Goal: Task Accomplishment & Management: Manage account settings

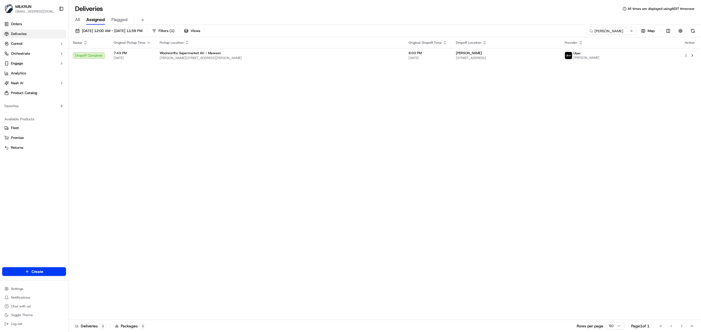
click at [608, 36] on div "17/09/2025 12:00 AM - 17/09/2025 11:59 PM Filters ( 1 ) Views sharnjit singh Map" at bounding box center [384, 32] width 633 height 10
click at [606, 32] on input "sharnjit singh" at bounding box center [604, 31] width 66 height 8
paste input "CLEMENT A."
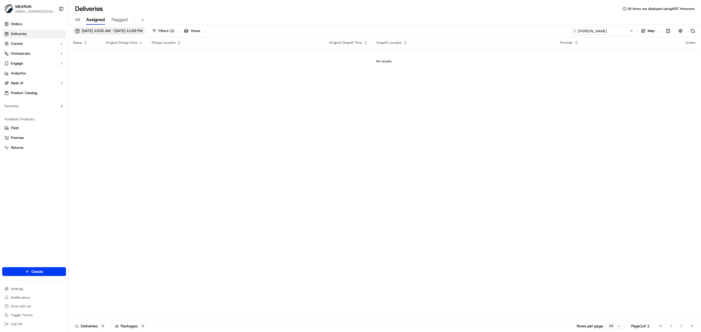
type input "CLEMENT A."
click at [115, 30] on span "17/09/2025 12:00 AM - 17/09/2025 11:59 PM" at bounding box center [112, 30] width 61 height 5
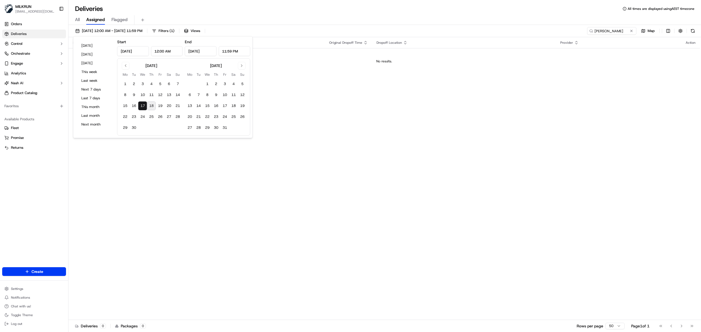
click at [153, 103] on button "18" at bounding box center [151, 106] width 9 height 9
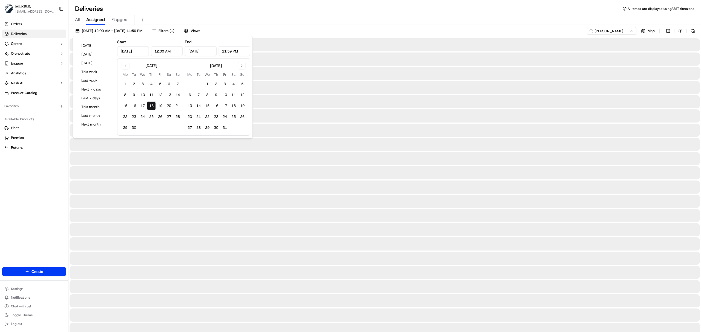
type input "Sep 18, 2025"
click at [371, 8] on div "Deliveries All times are displayed using AEST timezone" at bounding box center [384, 8] width 633 height 9
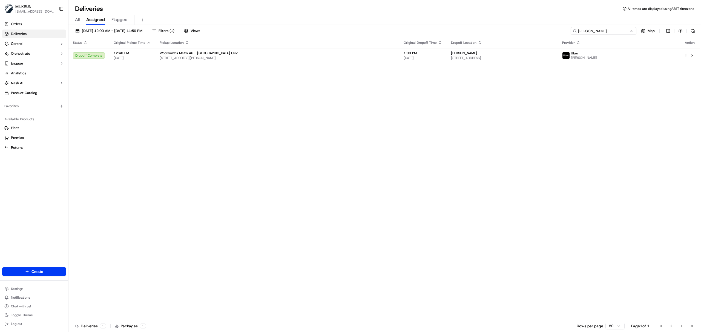
click at [599, 32] on input "CLEMENT A." at bounding box center [604, 31] width 66 height 8
paste input "80d8ed0c-46da-494b-8e61-2f2cb148980c"
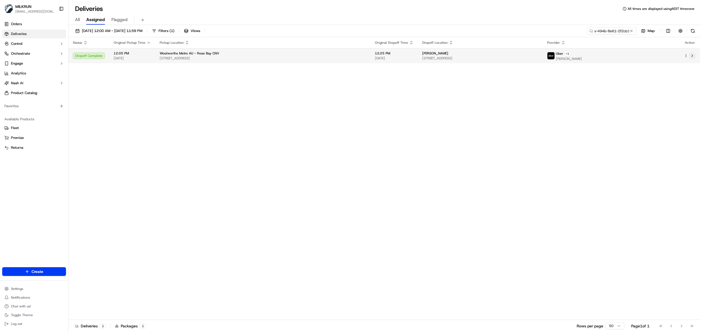
click at [692, 56] on button at bounding box center [692, 56] width 7 height 7
click at [605, 31] on input "80d8ed0c-46da-494b-8e61-2f2cb148980c" at bounding box center [604, 31] width 66 height 8
paste input "09a856b0-0590-492a-906f-629cc8fe2bd0"
click at [692, 55] on button at bounding box center [692, 55] width 7 height 7
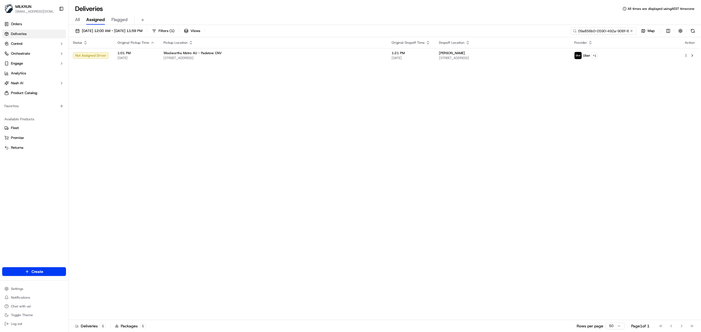
click at [602, 30] on input "09a856b0-0590-492a-906f-629cc8fe2bd0" at bounding box center [604, 31] width 66 height 8
paste input "Te Wai Hemana"
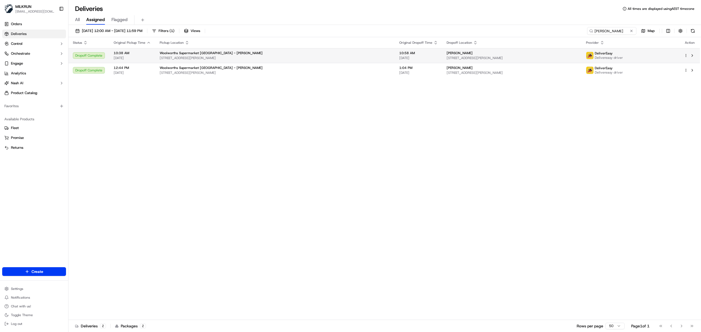
click at [667, 59] on div "DeliverEasy Delivereasy driver" at bounding box center [630, 55] width 89 height 9
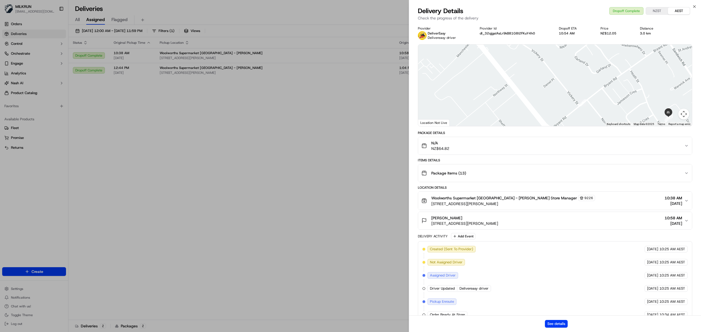
drag, startPoint x: 510, startPoint y: 87, endPoint x: 500, endPoint y: 86, distance: 10.7
click at [517, 104] on div at bounding box center [555, 86] width 274 height 82
drag, startPoint x: 599, startPoint y: 83, endPoint x: 553, endPoint y: 38, distance: 64.3
click at [553, 38] on div "Provider DeliverEasy Delivereasy driver Provider Id dl_32qjgaIAsLr9kB81G8I2FKuY…" at bounding box center [555, 207] width 274 height 363
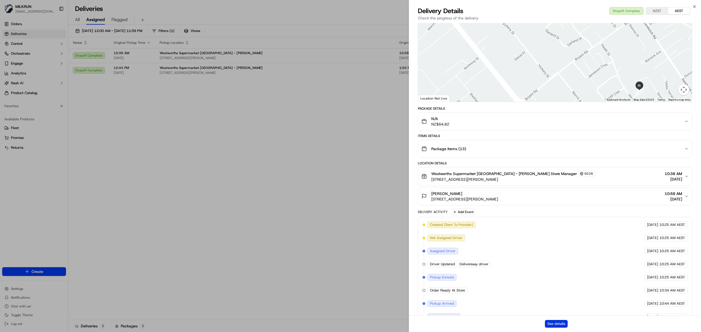
click at [556, 325] on button "See details" at bounding box center [556, 324] width 23 height 8
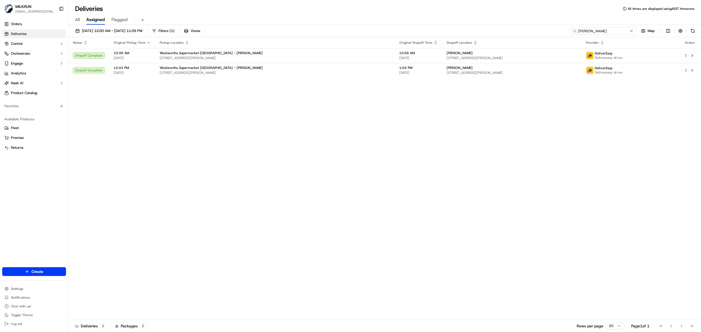
click at [605, 32] on input "Te Wai Hemana" at bounding box center [604, 31] width 66 height 8
paste input "Leonardo A."
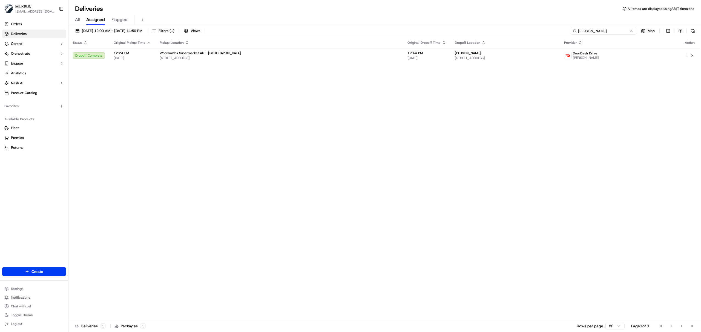
type input "Leonardo A."
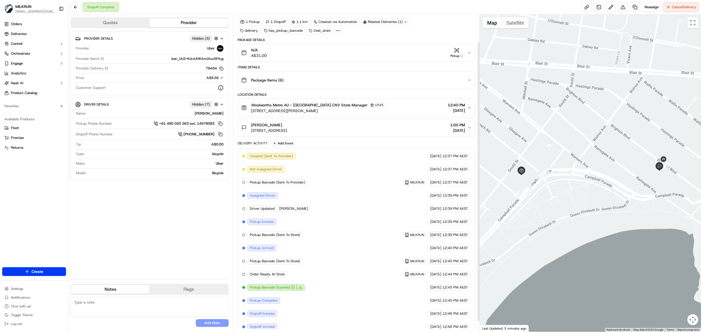
scroll to position [43, 0]
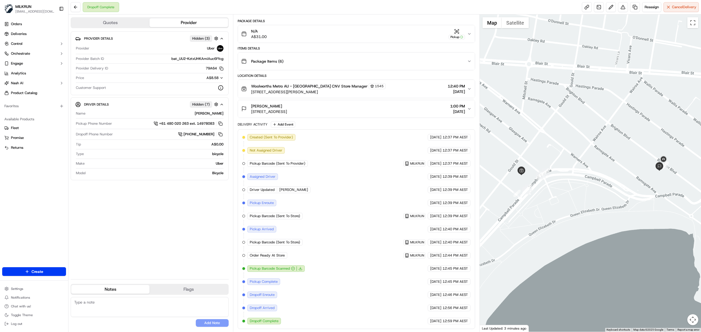
click at [223, 117] on div "Name CLEMENT A. Pickup Phone Number +61 480 020 263 ext. 14978083 Dropoff Phone…" at bounding box center [149, 143] width 149 height 69
click at [222, 114] on div "[PERSON_NAME]" at bounding box center [156, 113] width 136 height 5
click at [200, 115] on div "[PERSON_NAME]" at bounding box center [156, 113] width 136 height 5
click at [202, 115] on div "CLEMENT A." at bounding box center [156, 113] width 136 height 5
click at [210, 116] on div "CLEMENT A." at bounding box center [156, 113] width 136 height 5
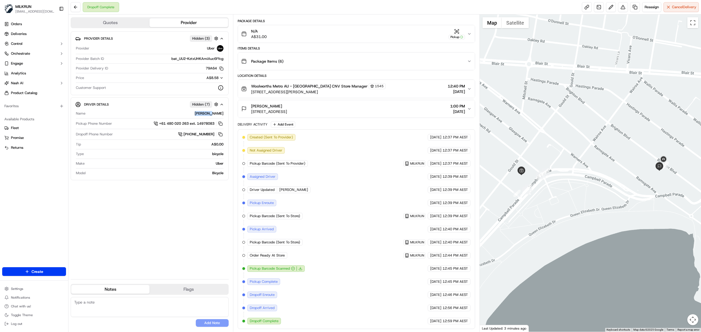
click at [210, 116] on div "CLEMENT A." at bounding box center [156, 113] width 136 height 5
copy div "CLEMENT A."
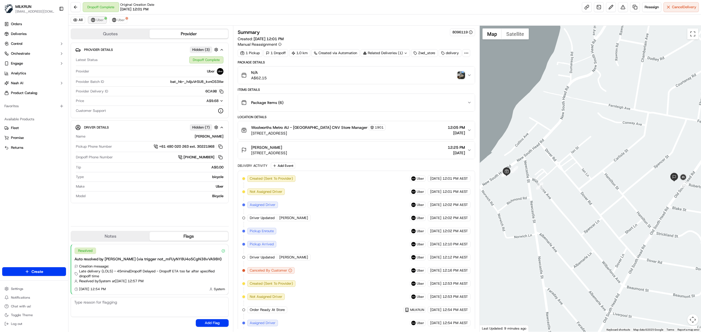
click at [101, 19] on span "Uber" at bounding box center [99, 20] width 7 height 4
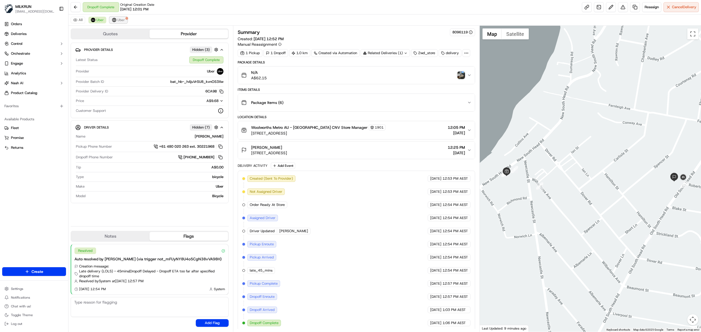
click at [118, 19] on span "Uber" at bounding box center [120, 20] width 7 height 4
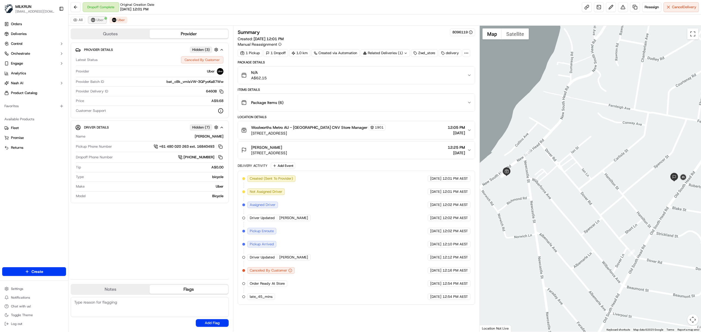
click at [99, 19] on span "Uber" at bounding box center [99, 20] width 7 height 4
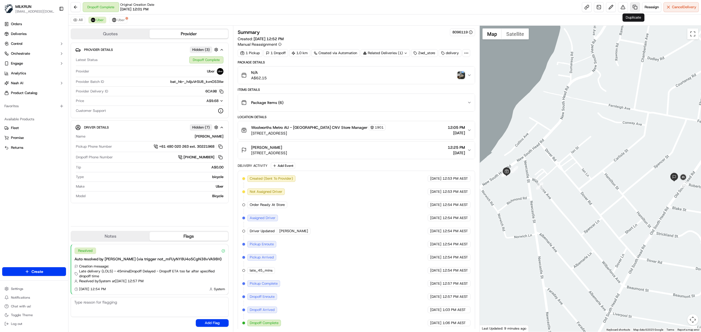
click at [630, 8] on link at bounding box center [635, 7] width 10 height 10
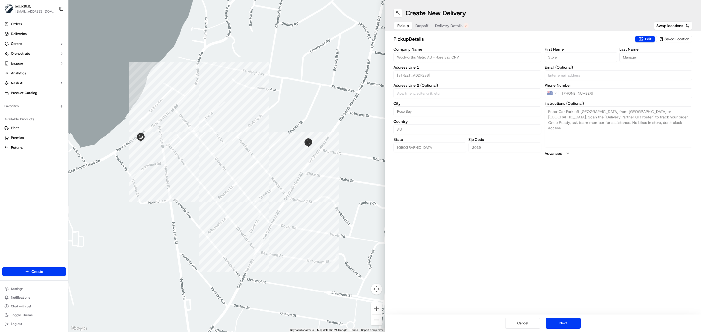
drag, startPoint x: 454, startPoint y: 22, endPoint x: 449, endPoint y: 22, distance: 4.4
click at [454, 22] on button "Delivery Details" at bounding box center [452, 26] width 40 height 8
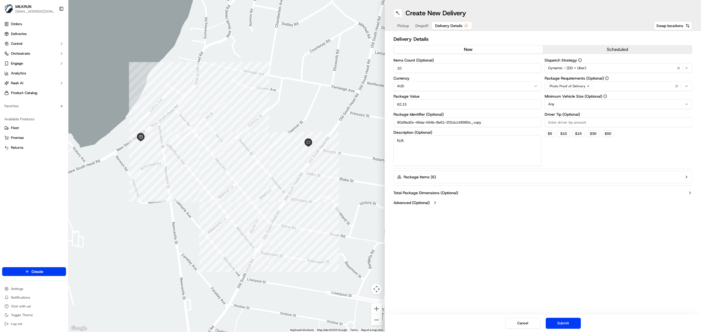
click at [472, 51] on button "now" at bounding box center [468, 49] width 149 height 8
click at [570, 320] on button "Submit" at bounding box center [563, 323] width 35 height 11
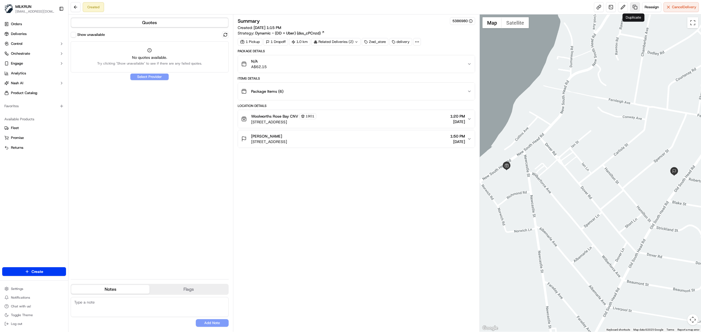
click at [636, 8] on link at bounding box center [635, 7] width 10 height 10
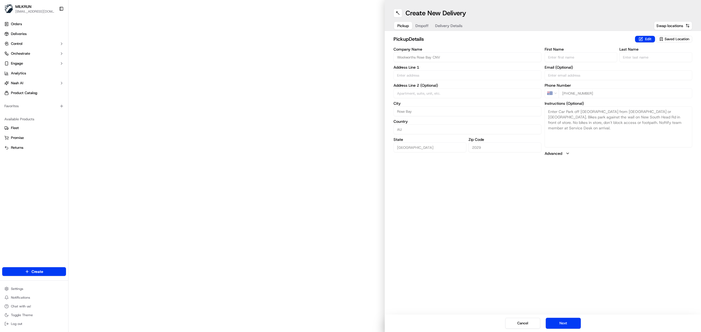
type input "757 New South Head Rd"
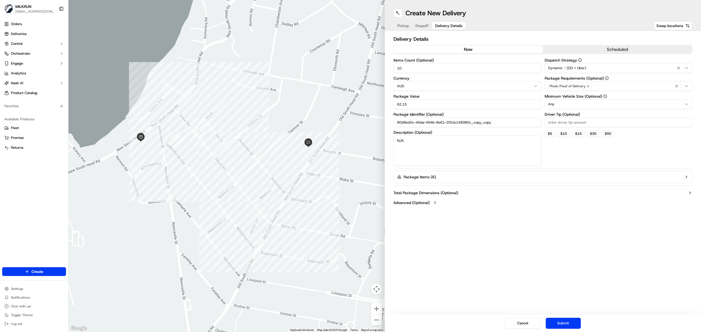
click at [456, 22] on button "Delivery Details" at bounding box center [449, 26] width 34 height 8
drag, startPoint x: 573, startPoint y: 329, endPoint x: 569, endPoint y: 325, distance: 5.6
click at [572, 328] on button "Submit" at bounding box center [563, 323] width 35 height 11
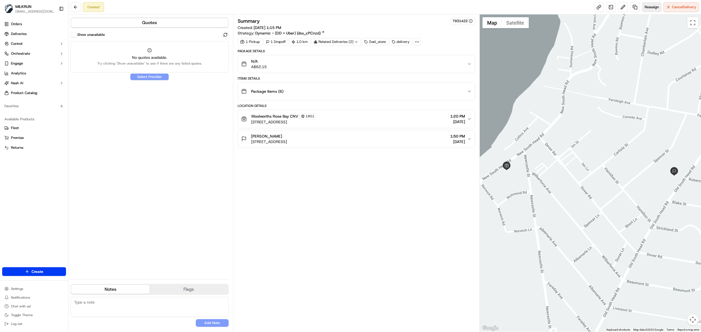
click at [649, 8] on span "Reassign" at bounding box center [652, 7] width 14 height 5
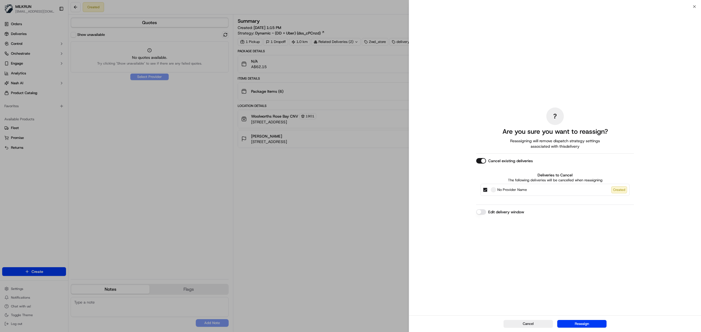
click at [582, 323] on button "Reassign" at bounding box center [581, 324] width 49 height 8
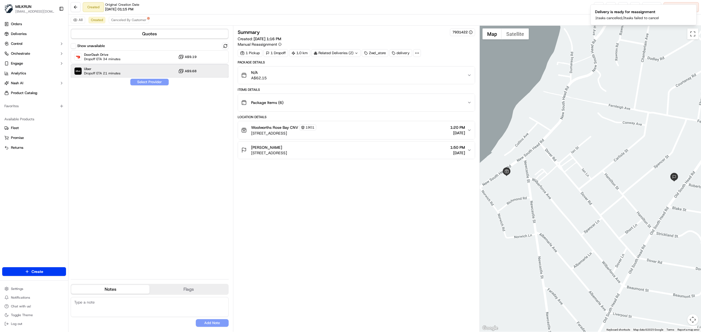
click at [119, 72] on span "Dropoff ETA 21 minutes" at bounding box center [102, 73] width 36 height 4
click at [155, 82] on button "Assign Provider" at bounding box center [149, 82] width 39 height 7
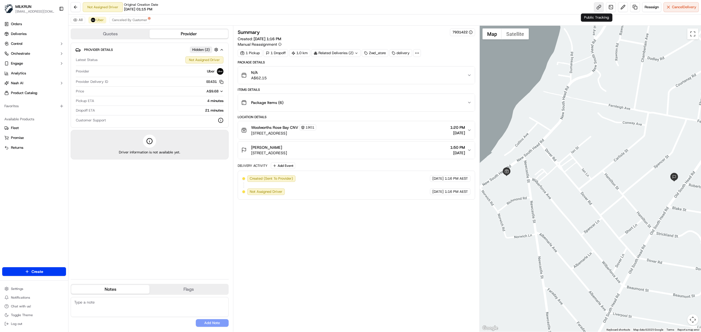
click at [594, 5] on link at bounding box center [599, 7] width 10 height 10
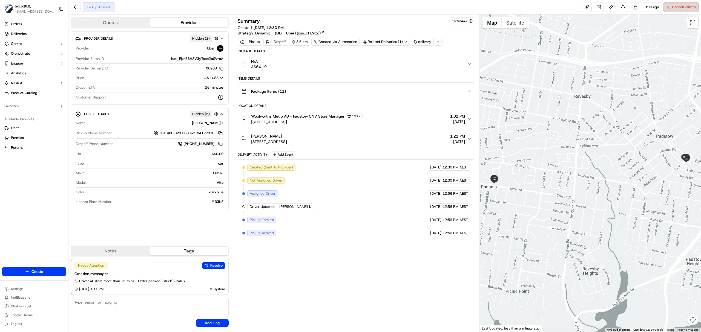
click at [669, 5] on button "Cancel Delivery" at bounding box center [681, 7] width 35 height 10
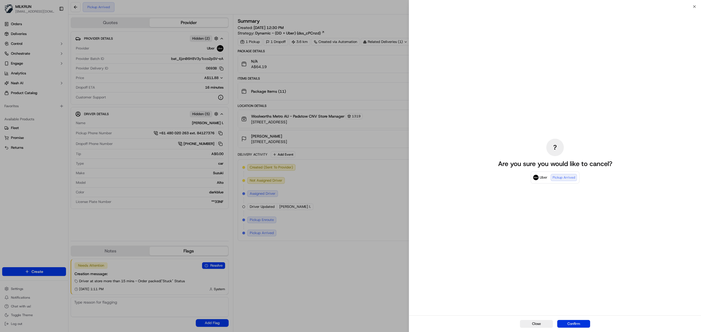
click at [581, 325] on button "Confirm" at bounding box center [573, 324] width 33 height 8
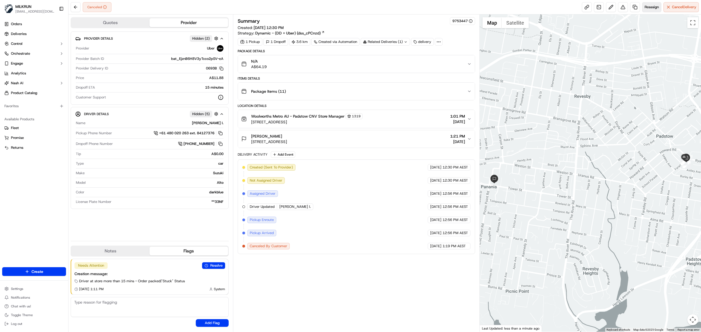
click at [649, 8] on span "Reassign" at bounding box center [652, 7] width 14 height 5
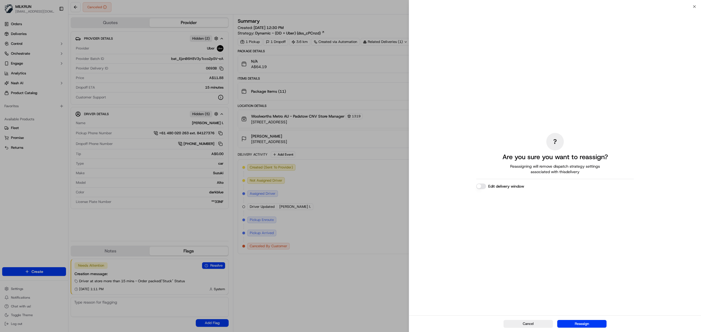
click at [484, 184] on button "Edit delivery window" at bounding box center [481, 186] width 10 height 5
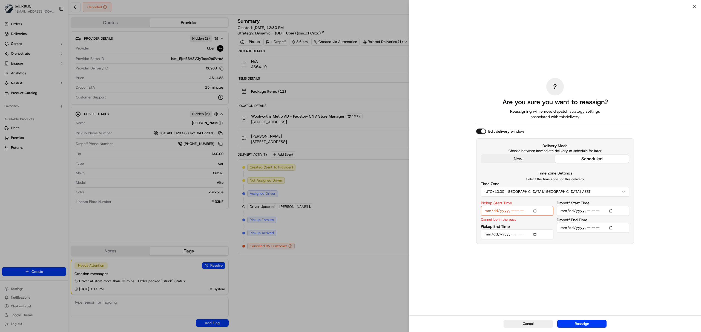
click at [518, 211] on input "Pickup Start Time" at bounding box center [517, 211] width 73 height 10
type input "[DATE]T13:15"
click at [535, 234] on input "Pickup End Time" at bounding box center [517, 235] width 73 height 10
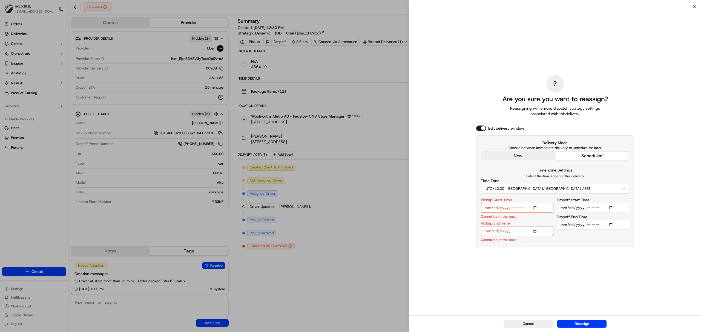
type input "[DATE]T13:19"
click at [519, 232] on input "Pickup End Time" at bounding box center [517, 231] width 73 height 10
click at [519, 208] on input "Pickup Start Time" at bounding box center [517, 208] width 73 height 10
type input "[DATE]T13:34"
click at [519, 232] on input "Pickup End Time" at bounding box center [517, 231] width 73 height 10
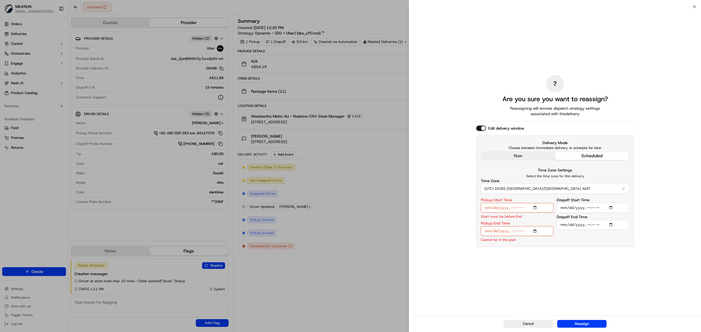
type input "[DATE]T13:39"
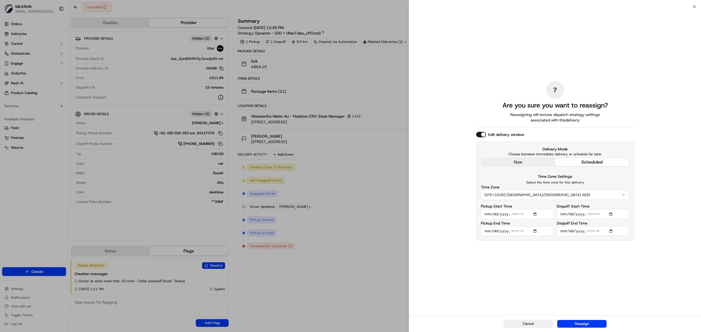
click at [611, 215] on input "Dropoff Start Time" at bounding box center [593, 215] width 73 height 10
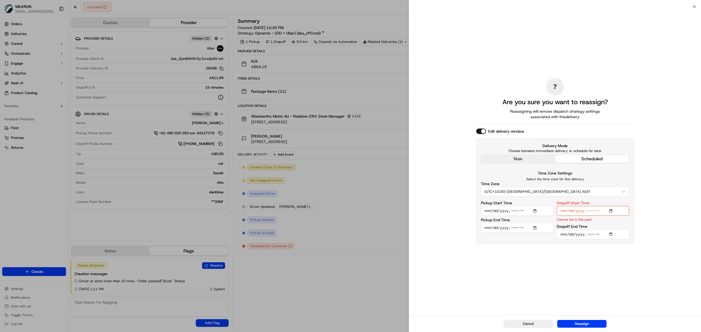
click at [592, 212] on input "Dropoff Start Time" at bounding box center [593, 211] width 73 height 10
type input "[DATE]T13:59"
click at [613, 236] on input "Dropoff End Time" at bounding box center [593, 235] width 73 height 10
click at [587, 234] on input "Dropoff End Time" at bounding box center [593, 235] width 73 height 10
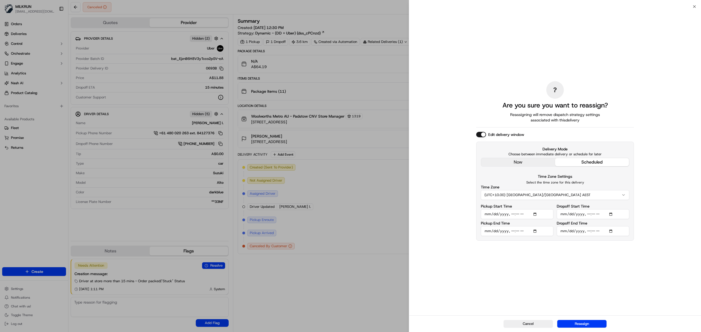
type input "2025-09-18T14:04"
click at [596, 323] on button "Reassign" at bounding box center [581, 324] width 49 height 8
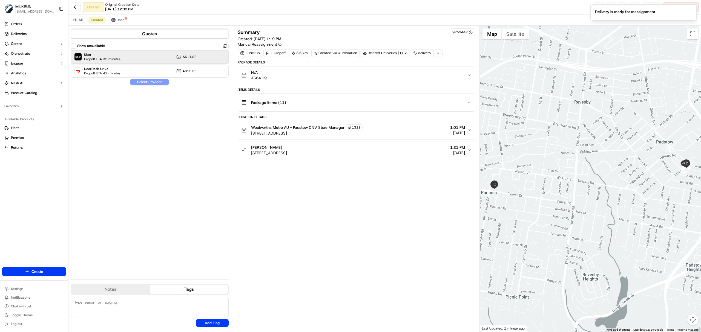
click at [138, 56] on div "Uber Dropoff ETA 35 minutes A$11.88" at bounding box center [150, 56] width 158 height 13
click at [159, 82] on button "Assign Provider" at bounding box center [149, 82] width 39 height 7
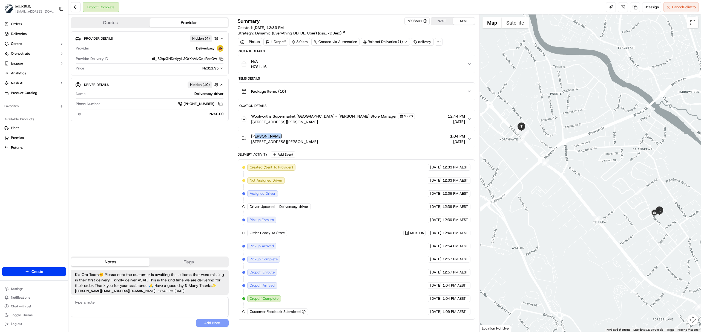
drag, startPoint x: 252, startPoint y: 136, endPoint x: 275, endPoint y: 136, distance: 23.0
click at [275, 136] on span "[PERSON_NAME]" at bounding box center [266, 136] width 31 height 5
drag, startPoint x: 282, startPoint y: 137, endPoint x: 247, endPoint y: 134, distance: 35.2
click at [247, 134] on button "Te Wai Hemana 52B Heath Street, Saint Andrews, Waikato Region 3200, NZ 1:04 PM …" at bounding box center [356, 139] width 237 height 18
drag, startPoint x: 148, startPoint y: 59, endPoint x: 217, endPoint y: 60, distance: 69.0
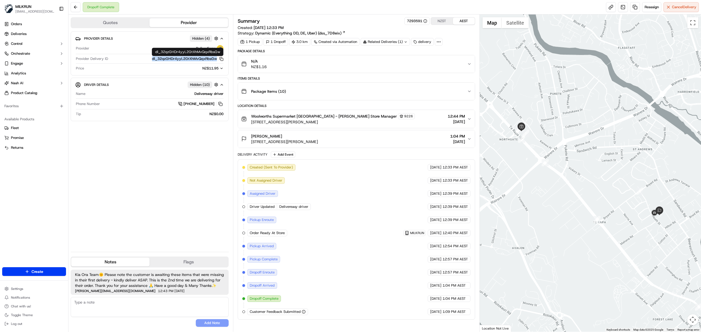
click at [217, 60] on div "dl_32qzGHDr4yyL2GtXhMvQqxRbsGw Copy dl_32qzGHDr4yyL2GtXhMvQqxRbsGw" at bounding box center [166, 58] width 113 height 5
copy button "dl_32qzGHDr4yyL2GtXhMvQqxRbsGw"
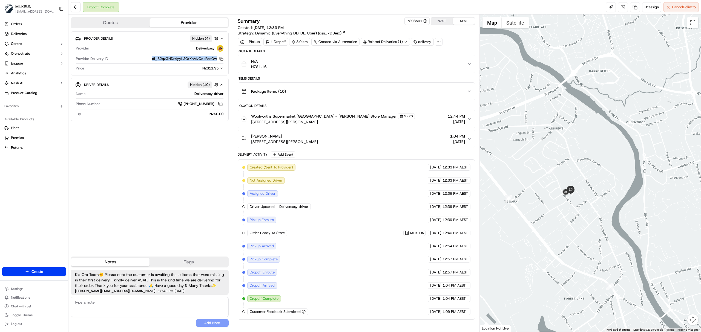
drag, startPoint x: 673, startPoint y: 251, endPoint x: 584, endPoint y: 230, distance: 91.7
click at [584, 230] on div at bounding box center [591, 174] width 222 height 318
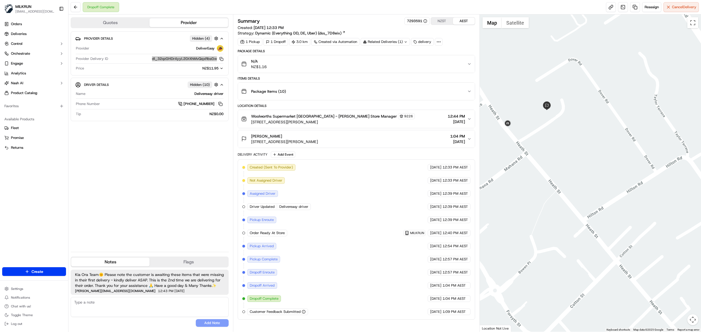
drag, startPoint x: 635, startPoint y: 260, endPoint x: 546, endPoint y: -44, distance: 317.4
click at [546, 0] on html "MILKRUN vconcepcion@woolworths.com.au Toggle Sidebar Orders Deliveries Control …" at bounding box center [350, 166] width 701 height 332
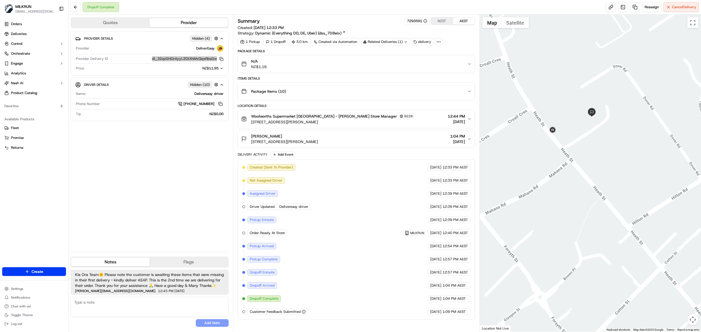
drag, startPoint x: 595, startPoint y: 166, endPoint x: 602, endPoint y: 169, distance: 7.3
click at [602, 168] on div at bounding box center [591, 174] width 222 height 318
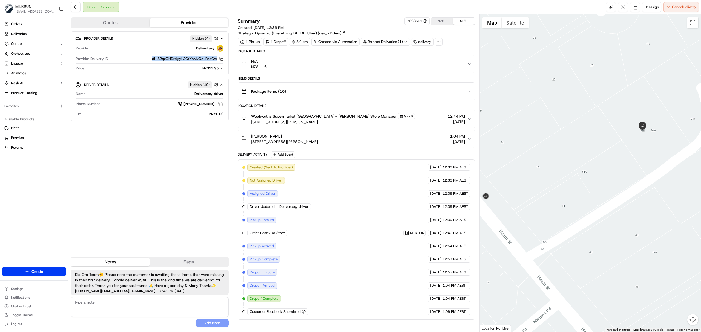
drag, startPoint x: 558, startPoint y: 121, endPoint x: 587, endPoint y: 344, distance: 225.1
click at [587, 332] on html "MILKRUN vconcepcion@woolworths.com.au Toggle Sidebar Orders Deliveries Control …" at bounding box center [350, 166] width 701 height 332
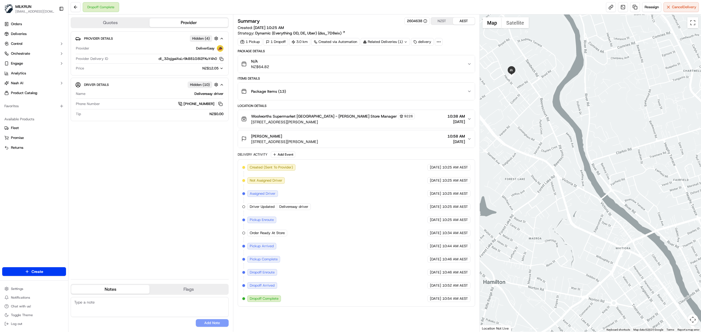
drag, startPoint x: 632, startPoint y: 247, endPoint x: 481, endPoint y: 103, distance: 208.4
click at [481, 103] on div at bounding box center [591, 174] width 222 height 318
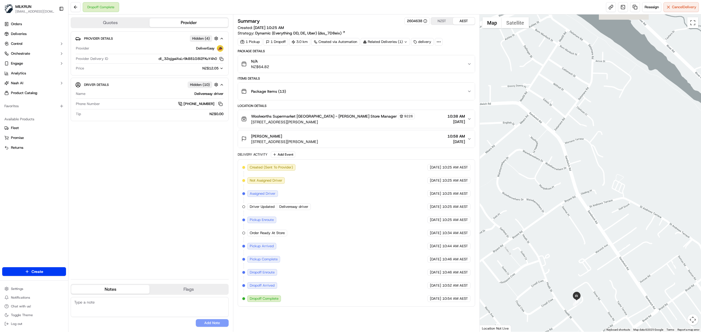
drag, startPoint x: 573, startPoint y: 191, endPoint x: 645, endPoint y: 350, distance: 174.5
click at [645, 332] on html "MILKRUN [EMAIL_ADDRESS][DOMAIN_NAME] Toggle Sidebar Orders Deliveries Control O…" at bounding box center [350, 166] width 701 height 332
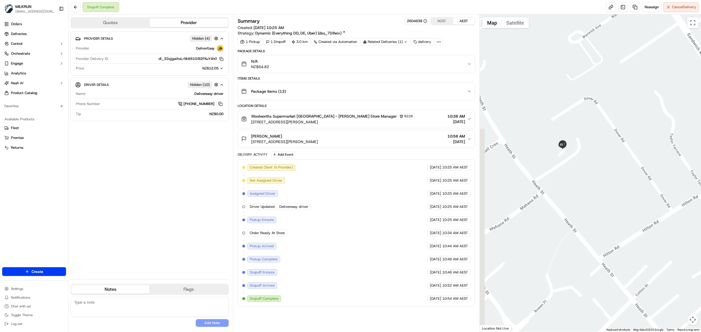
drag, startPoint x: 578, startPoint y: 275, endPoint x: 581, endPoint y: 65, distance: 210.4
click at [574, 0] on html "MILKRUN [EMAIL_ADDRESS][DOMAIN_NAME] Toggle Sidebar Orders Deliveries Control O…" at bounding box center [350, 166] width 701 height 332
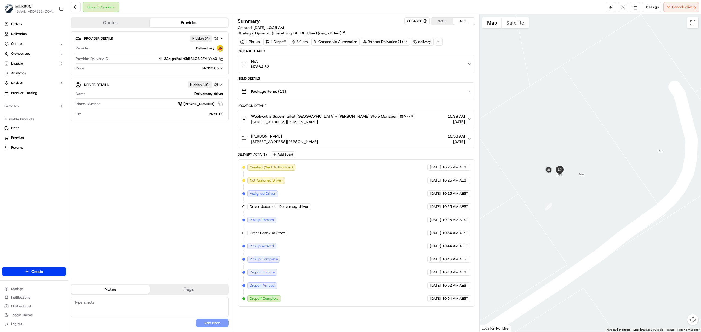
drag, startPoint x: 534, startPoint y: 212, endPoint x: 610, endPoint y: 231, distance: 79.0
click at [610, 231] on div at bounding box center [591, 174] width 222 height 318
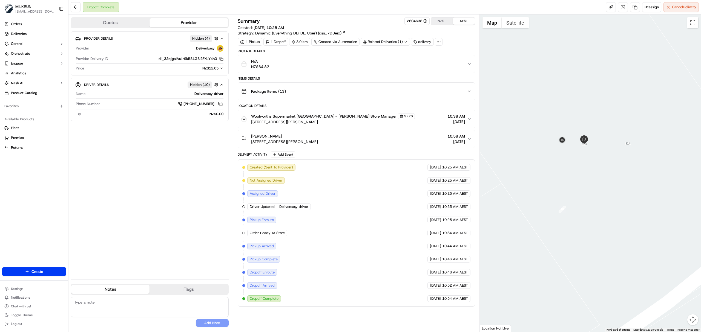
drag, startPoint x: 568, startPoint y: 171, endPoint x: 598, endPoint y: 190, distance: 35.0
click at [598, 190] on div at bounding box center [591, 174] width 222 height 318
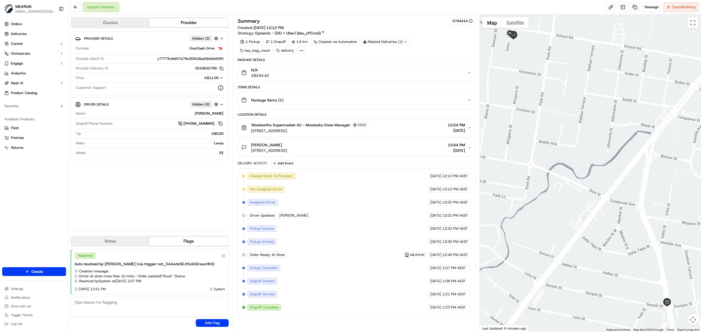
click at [208, 114] on div "Leonardo A." at bounding box center [156, 113] width 136 height 5
copy div "Leonardo A."
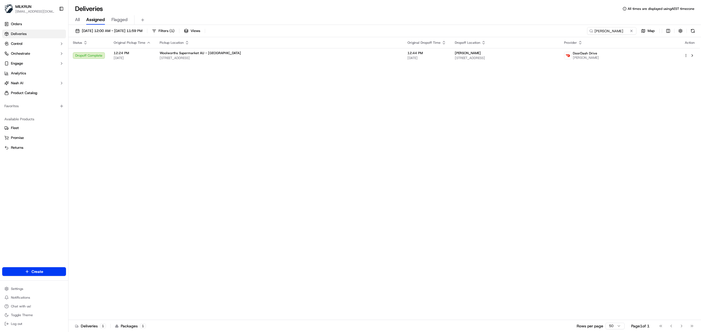
click at [596, 32] on input "[PERSON_NAME]" at bounding box center [611, 31] width 49 height 8
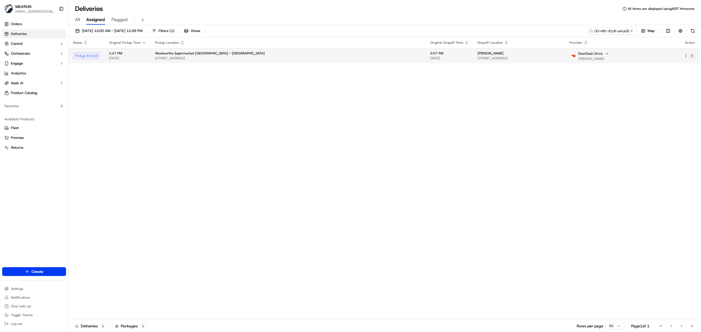
click at [692, 56] on button at bounding box center [692, 56] width 7 height 7
click at [600, 31] on input "f9fdf15f-9000-4ffc-81df-a4ce0b61dc0a" at bounding box center [604, 31] width 66 height 8
paste input "[PERSON_NAME]"
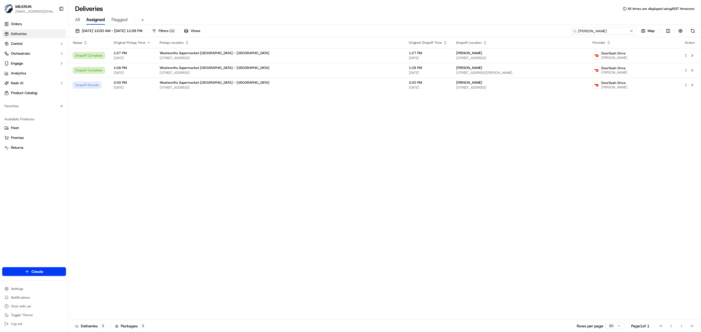
type input "[PERSON_NAME]"
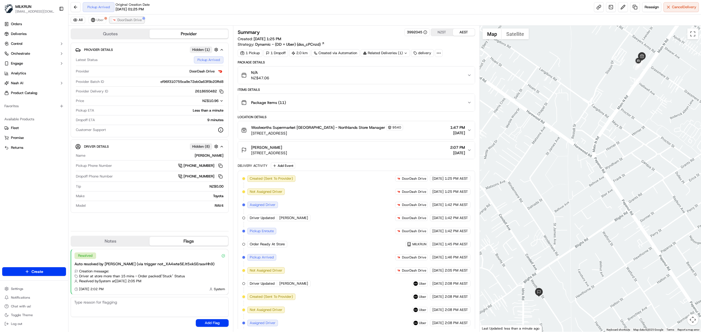
click at [130, 17] on button "DoorDash Drive" at bounding box center [127, 20] width 35 height 7
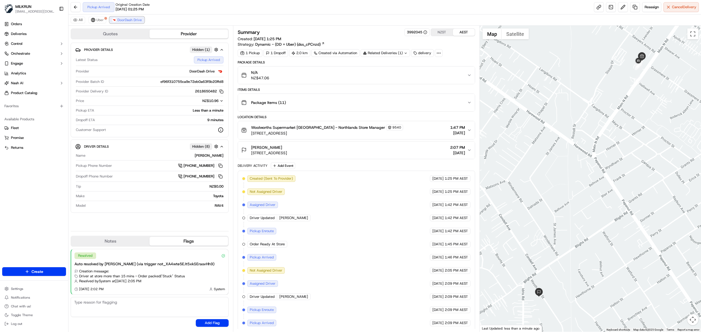
scroll to position [5, 0]
click at [101, 19] on span "Uber" at bounding box center [99, 20] width 7 height 4
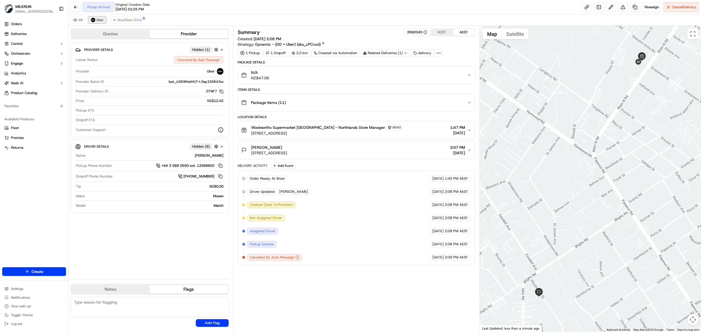
scroll to position [0, 0]
click at [118, 19] on span "DoorDash Drive" at bounding box center [129, 20] width 24 height 4
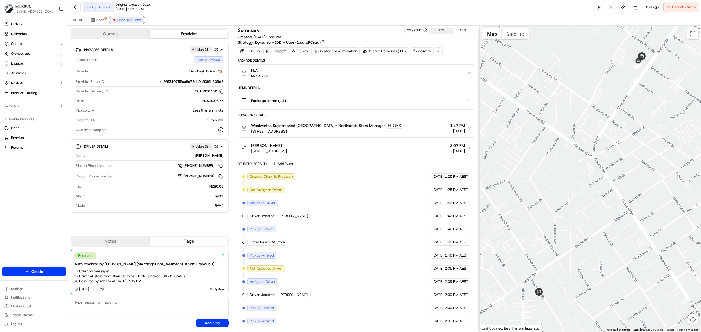
scroll to position [5, 0]
click at [95, 21] on button "Uber" at bounding box center [97, 20] width 18 height 7
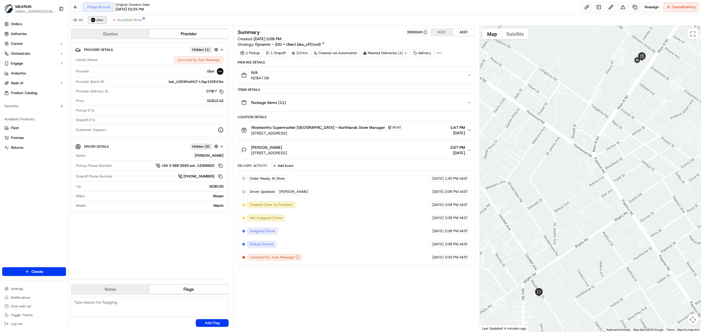
scroll to position [0, 0]
click at [115, 21] on img at bounding box center [114, 20] width 4 height 4
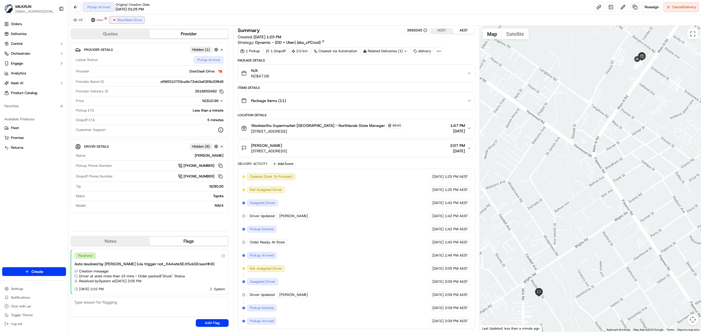
scroll to position [5, 0]
drag, startPoint x: 280, startPoint y: 217, endPoint x: 303, endPoint y: 217, distance: 23.0
click at [303, 217] on div "Driver Updated Pratikkumar P." at bounding box center [278, 216] width 63 height 7
copy span "Pratikkumar P."
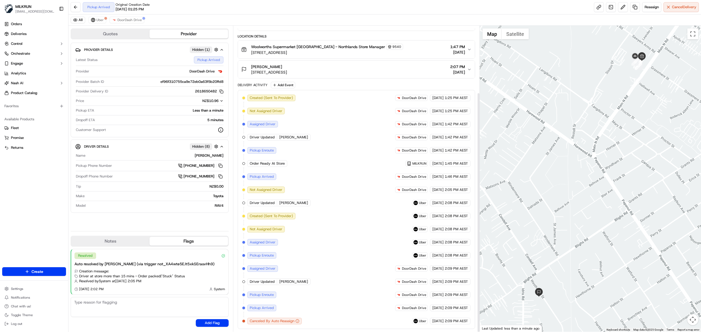
scroll to position [85, 0]
click at [95, 20] on img at bounding box center [93, 20] width 4 height 4
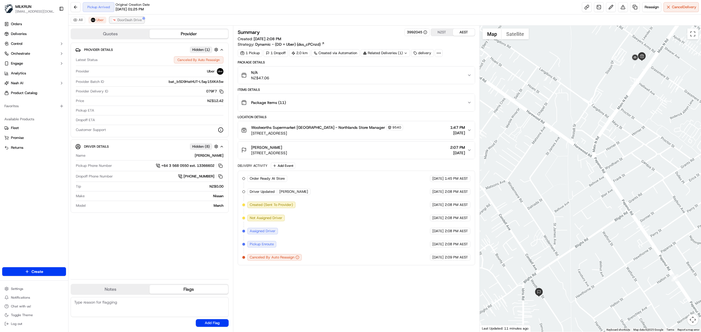
click at [127, 21] on span "DoorDash Drive" at bounding box center [129, 20] width 24 height 4
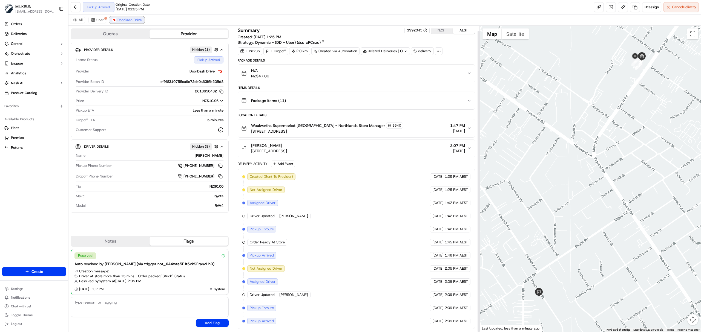
scroll to position [5, 0]
click at [670, 6] on button "Cancel Delivery" at bounding box center [681, 7] width 35 height 10
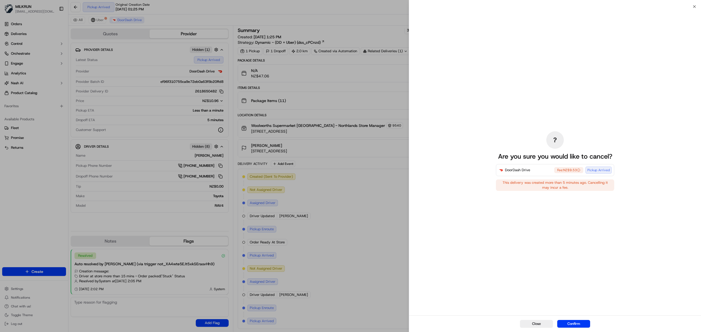
click at [575, 319] on div "Close Confirm" at bounding box center [555, 324] width 292 height 17
click at [572, 325] on button "Confirm" at bounding box center [573, 324] width 33 height 8
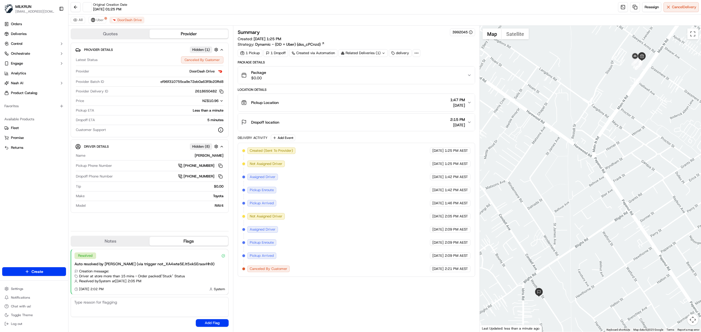
scroll to position [0, 0]
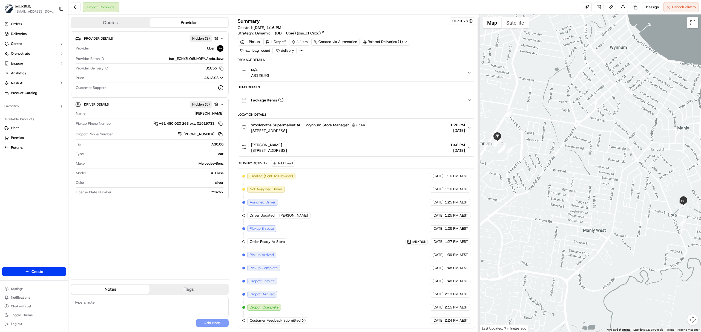
scroll to position [3, 0]
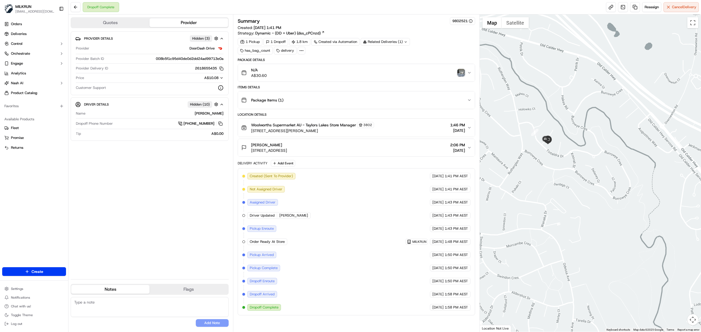
drag, startPoint x: 658, startPoint y: 255, endPoint x: 544, endPoint y: 160, distance: 148.2
click at [544, 160] on div at bounding box center [591, 174] width 222 height 318
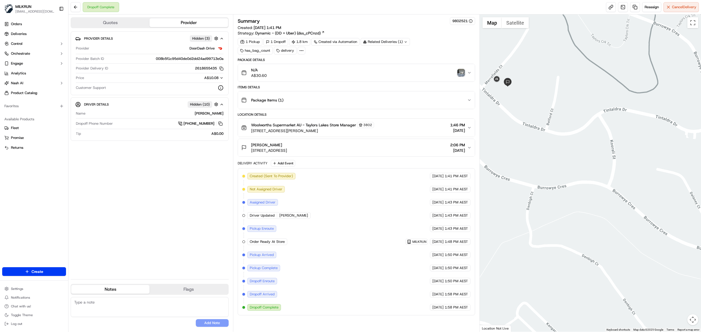
drag, startPoint x: 542, startPoint y: 134, endPoint x: 630, endPoint y: 157, distance: 90.6
click at [630, 157] on div at bounding box center [591, 174] width 222 height 318
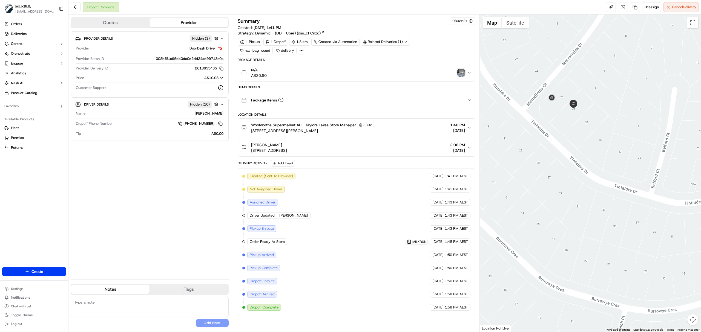
drag, startPoint x: 570, startPoint y: 97, endPoint x: 593, endPoint y: 148, distance: 56.3
click at [593, 148] on div at bounding box center [591, 174] width 222 height 318
drag, startPoint x: 250, startPoint y: 153, endPoint x: 313, endPoint y: 154, distance: 62.5
click at [287, 153] on div "[PERSON_NAME] [STREET_ADDRESS]" at bounding box center [264, 147] width 46 height 11
copy span "[STREET_ADDRESS]"
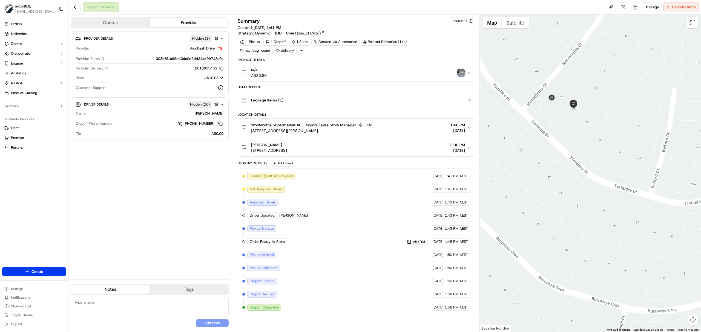
click at [459, 76] on img "button" at bounding box center [461, 73] width 8 height 8
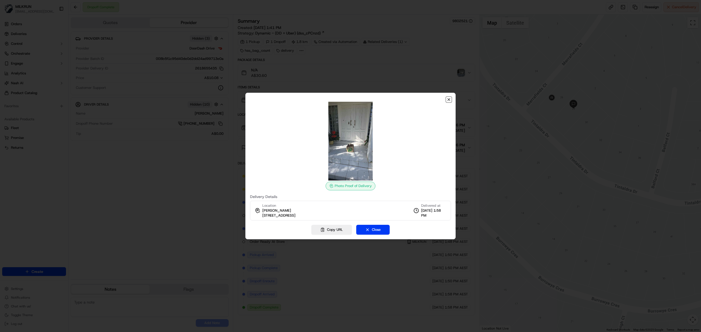
click at [450, 101] on icon "button" at bounding box center [449, 99] width 4 height 4
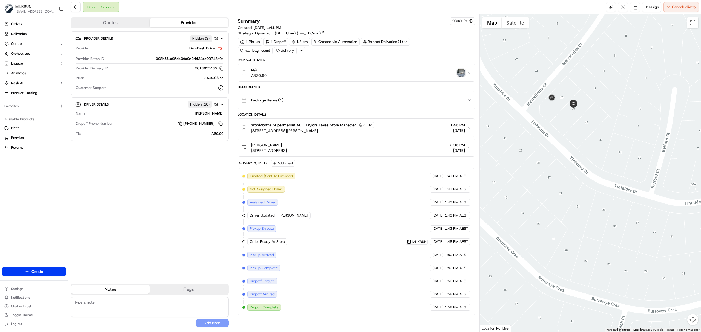
click at [461, 76] on img "button" at bounding box center [461, 73] width 8 height 8
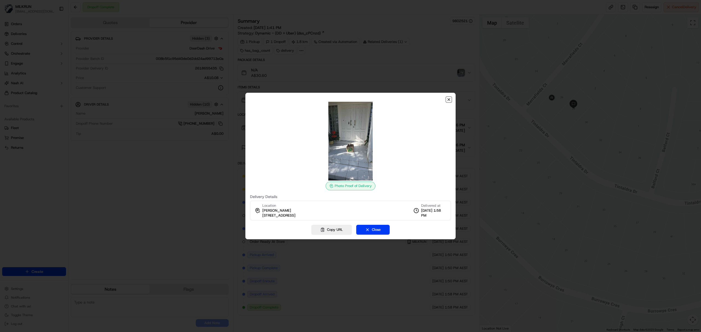
click at [447, 98] on icon "button" at bounding box center [449, 99] width 4 height 4
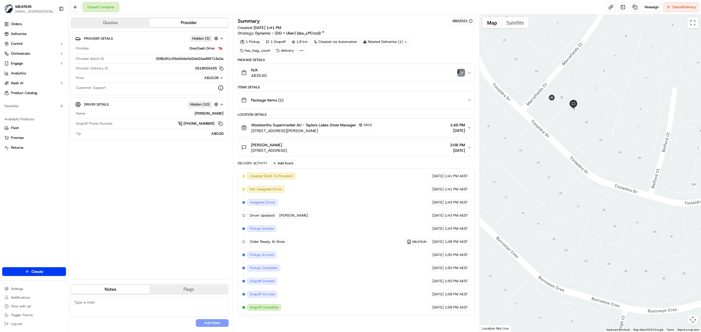
click at [469, 149] on icon "button" at bounding box center [469, 148] width 4 height 4
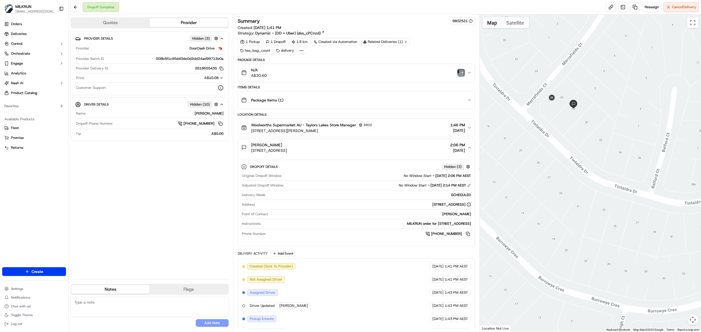
click at [463, 72] on img "button" at bounding box center [461, 73] width 8 height 8
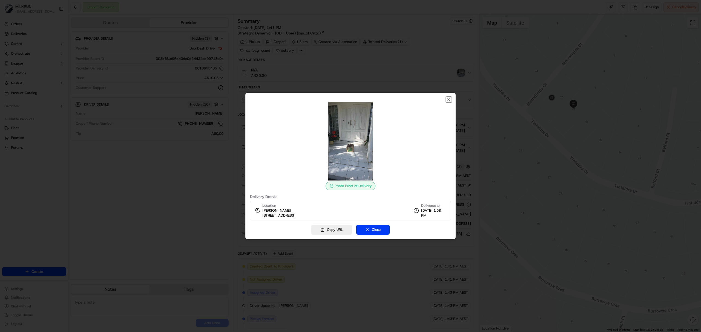
click at [449, 100] on icon "button" at bounding box center [449, 100] width 2 height 2
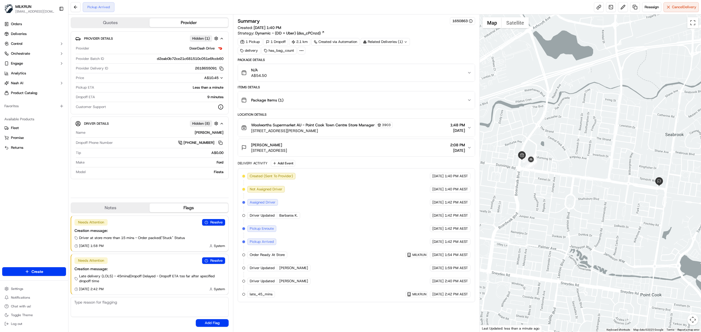
click at [408, 130] on div "Woolworths Supermarket AU - [GEOGRAPHIC_DATA] Store Manager [STREET_ADDRESS][PE…" at bounding box center [354, 128] width 226 height 12
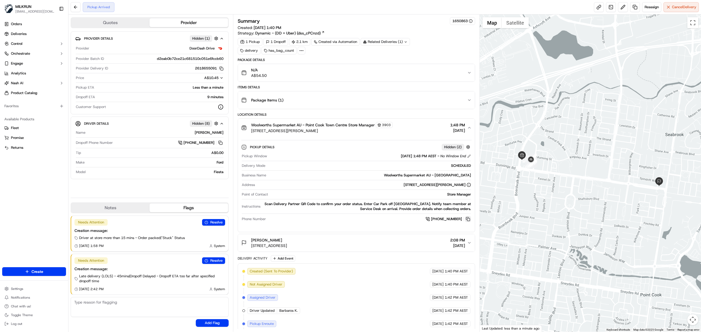
click at [466, 221] on button at bounding box center [468, 219] width 6 height 6
click at [466, 220] on button at bounding box center [468, 219] width 6 height 6
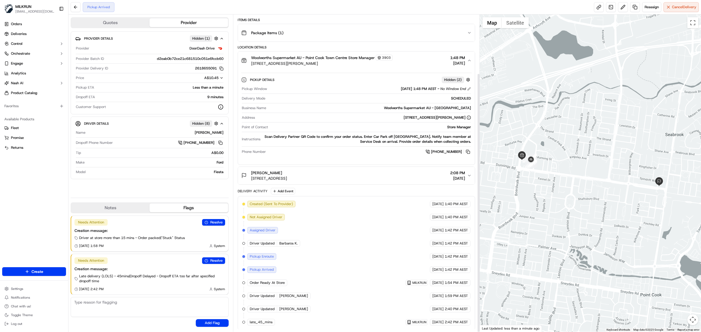
scroll to position [72, 0]
click at [468, 148] on button at bounding box center [468, 151] width 6 height 6
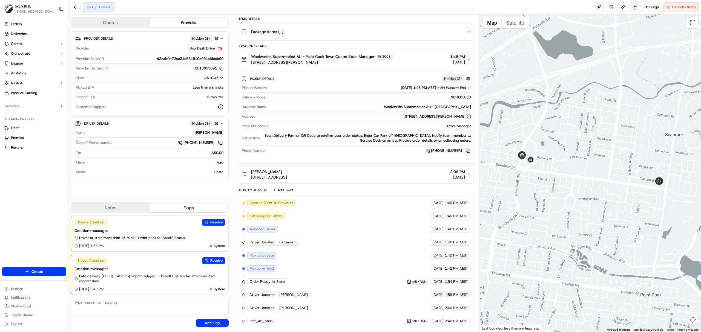
click at [468, 149] on button at bounding box center [468, 151] width 6 height 6
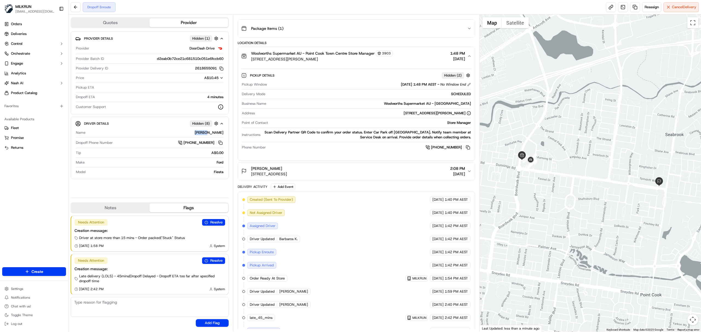
drag, startPoint x: 211, startPoint y: 133, endPoint x: 226, endPoint y: 133, distance: 14.8
click at [226, 133] on div "Driver Details Hidden ( 8 ) Name Wai Y. Dropoff Phone Number +61 483 915 726 Ti…" at bounding box center [150, 148] width 158 height 63
copy div "[PERSON_NAME]"
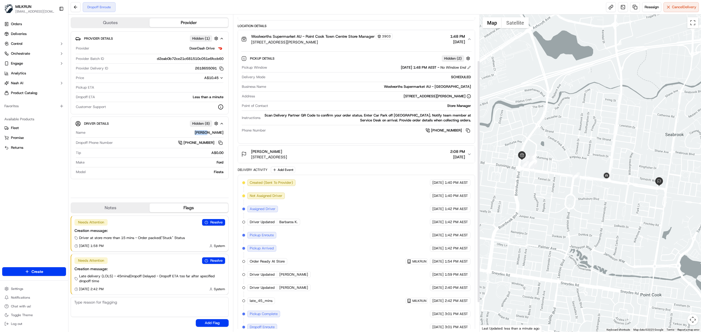
scroll to position [99, 0]
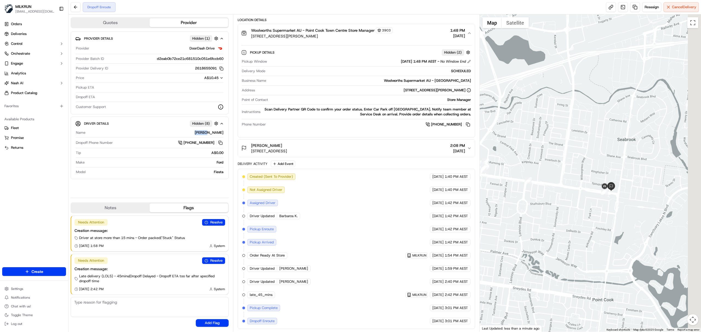
drag, startPoint x: 657, startPoint y: 217, endPoint x: 567, endPoint y: 229, distance: 91.1
click at [567, 228] on div at bounding box center [591, 174] width 222 height 318
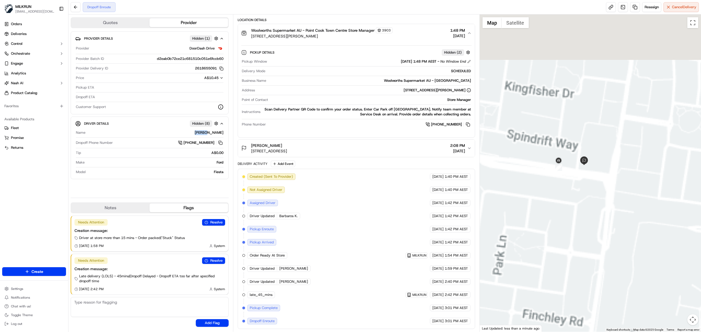
drag, startPoint x: 579, startPoint y: 165, endPoint x: 573, endPoint y: 227, distance: 62.7
click at [573, 227] on div at bounding box center [591, 174] width 222 height 318
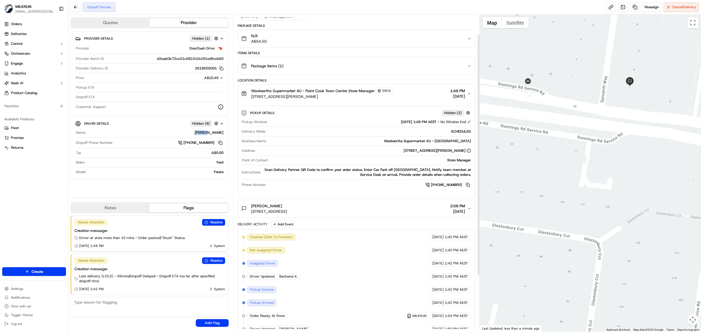
scroll to position [25, 0]
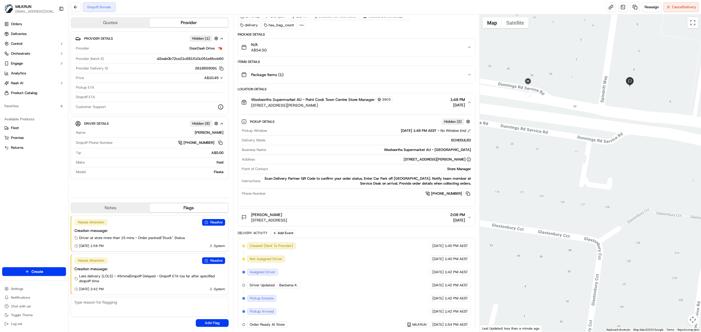
click at [468, 103] on icon "button" at bounding box center [469, 102] width 4 height 4
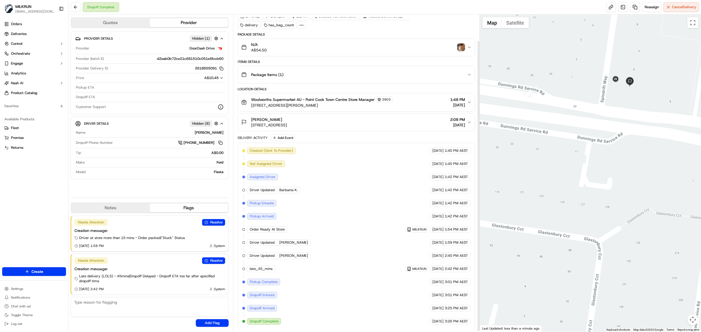
scroll to position [30, 0]
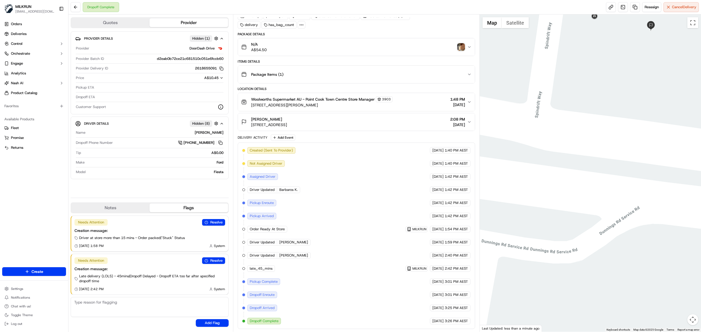
click at [612, 79] on div at bounding box center [591, 174] width 222 height 318
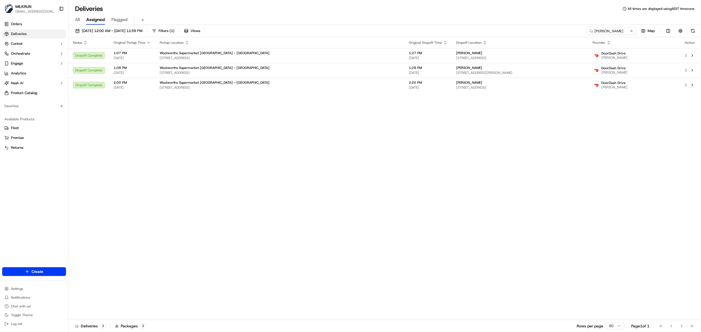
click at [596, 31] on input "[PERSON_NAME]" at bounding box center [611, 31] width 49 height 8
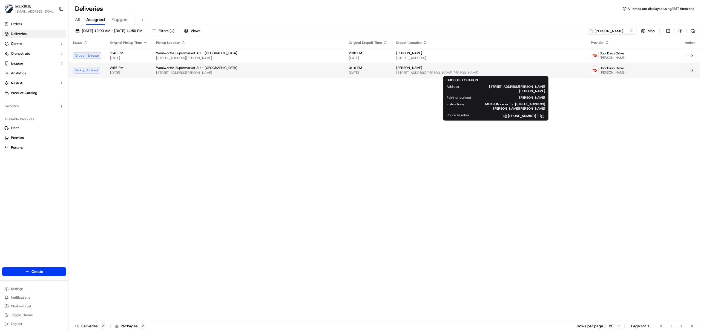
type input "[PERSON_NAME]"
click at [523, 71] on span "[STREET_ADDRESS][PERSON_NAME][PERSON_NAME]" at bounding box center [489, 73] width 186 height 4
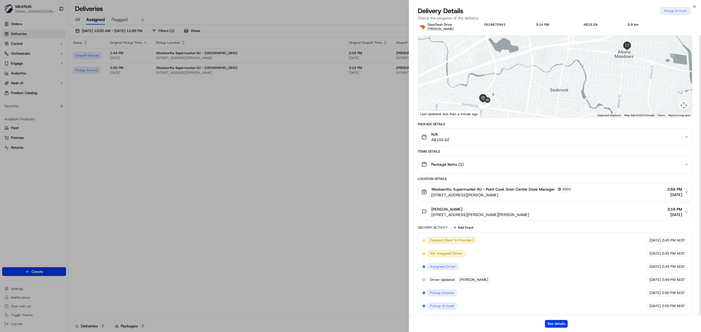
scroll to position [13, 0]
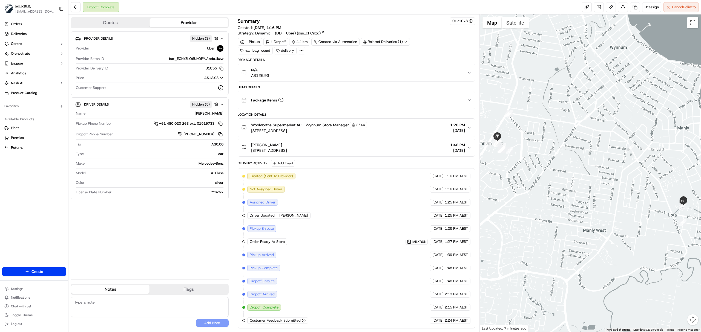
scroll to position [3, 0]
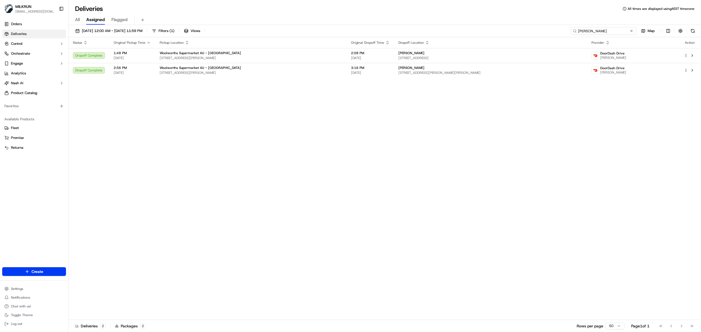
click at [600, 29] on input "Wai Y." at bounding box center [604, 31] width 66 height 8
paste input "c982a9c1-ac30-45f0-80db-f94b6b20c108"
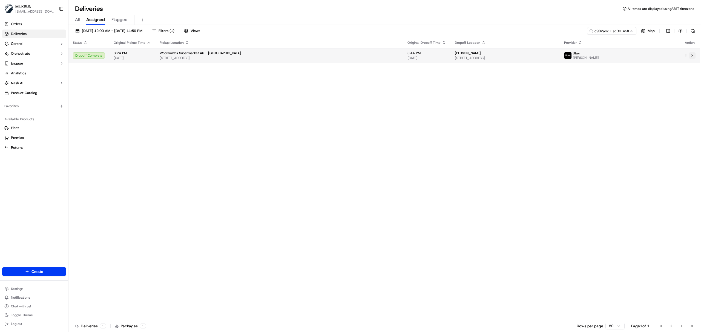
click at [691, 56] on button at bounding box center [692, 55] width 7 height 7
click at [594, 28] on input "c982a9c1-ac30-45f0-80db-f94b6b20c108" at bounding box center [604, 31] width 66 height 8
paste input "jayden brewer"
click at [692, 55] on button at bounding box center [692, 55] width 7 height 7
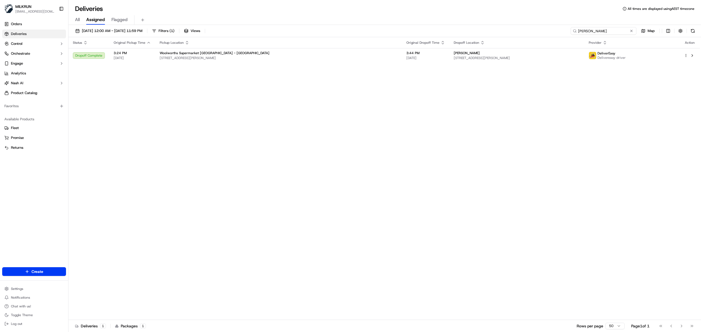
click at [601, 33] on input "jayden brewer" at bounding box center [604, 31] width 66 height 8
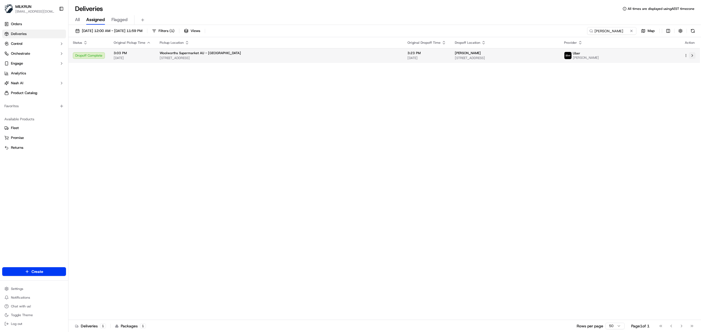
drag, startPoint x: 694, startPoint y: 55, endPoint x: 685, endPoint y: 50, distance: 10.6
click at [690, 53] on button at bounding box center [692, 55] width 7 height 7
click at [602, 28] on input "matthew jamieson" at bounding box center [604, 31] width 66 height 8
paste input "SACHINKUMAR P."
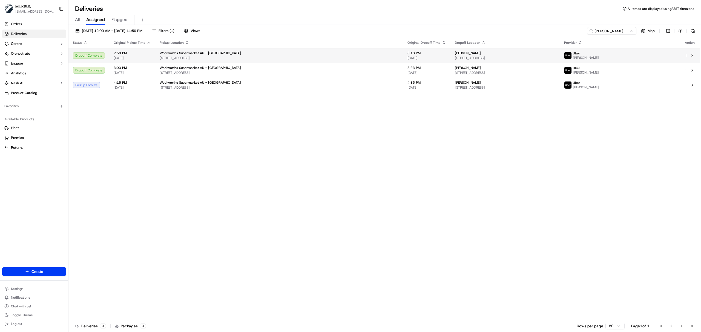
click at [327, 55] on div "Woolworths Supermarket AU - Lake Haven 53 Lake Haven Drive, Lake Haven, NSW 226…" at bounding box center [279, 55] width 239 height 9
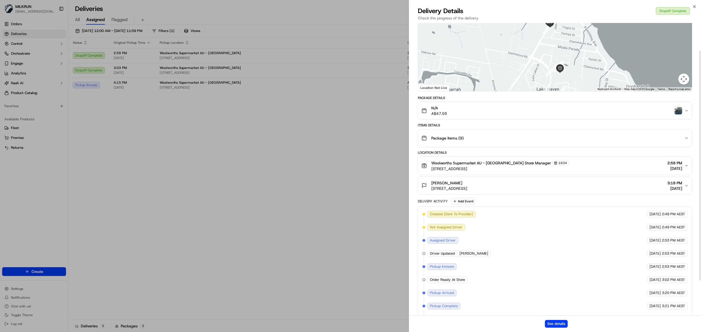
scroll to position [79, 0]
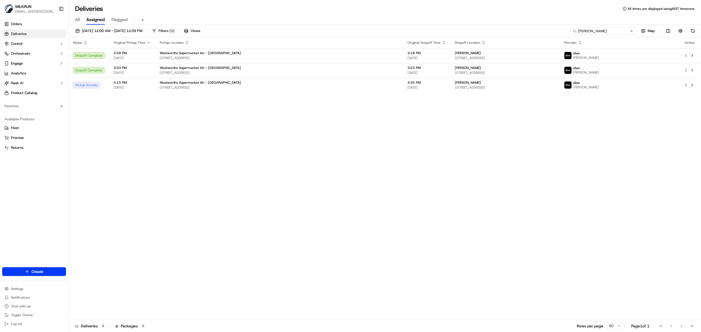
click at [604, 31] on input "SACHINKUMAR P." at bounding box center [604, 31] width 66 height 8
paste input "Mohammad S"
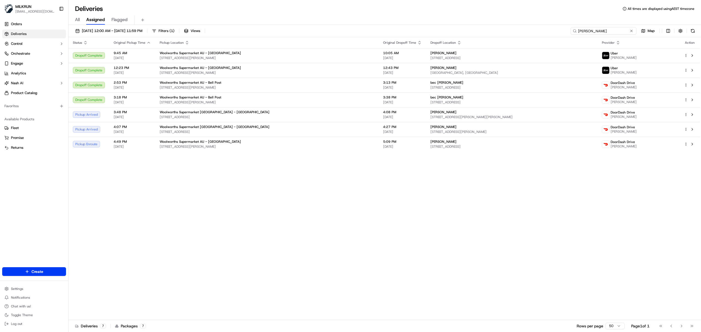
click at [593, 30] on input "[PERSON_NAME]" at bounding box center [604, 31] width 66 height 8
paste input "07a8063a-dc22-4d02-b401-d5ce4d07bb29"
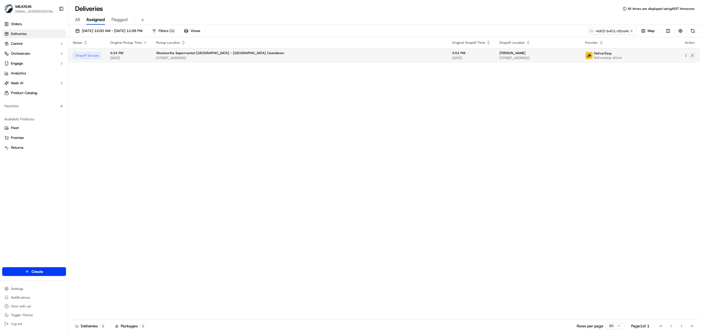
click at [693, 56] on button at bounding box center [692, 55] width 7 height 7
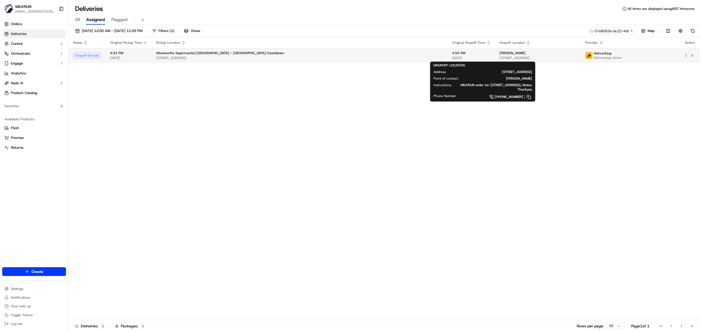
drag, startPoint x: 413, startPoint y: 53, endPoint x: 383, endPoint y: 54, distance: 30.1
click at [495, 54] on td "Emily Backhurst 104 Moana Street, Rosedale, Southland Region 9810, NZ" at bounding box center [538, 55] width 86 height 15
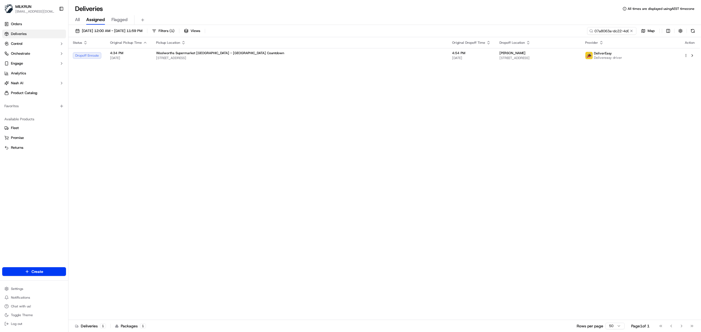
copy span "Emily Backhurst"
click at [610, 32] on input "07a8063a-dc22-4d02-b401-d5ce4d07bb29" at bounding box center [604, 31] width 66 height 8
paste input "Emily Backhurst"
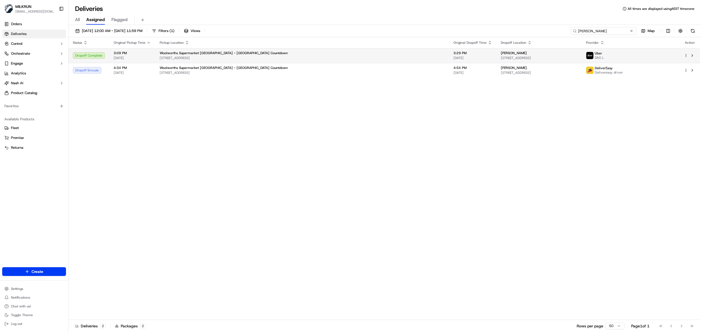
type input "Emily Backhurst"
click at [658, 55] on div "Uber DAS L." at bounding box center [630, 55] width 89 height 9
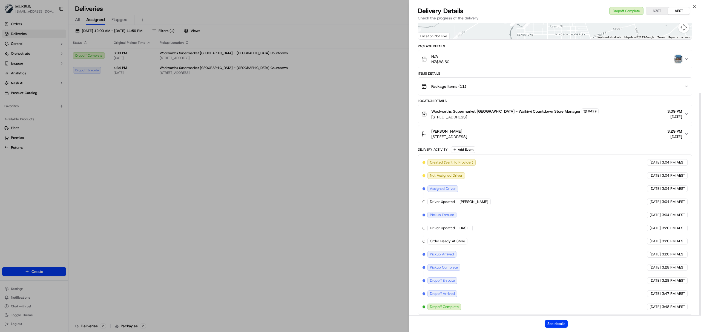
scroll to position [93, 0]
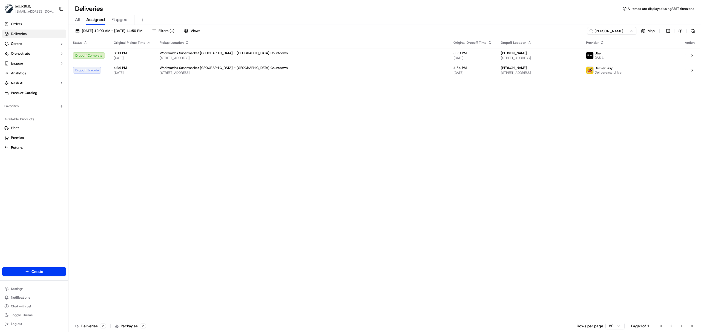
drag, startPoint x: 630, startPoint y: 32, endPoint x: 563, endPoint y: 22, distance: 67.5
click at [630, 32] on button at bounding box center [631, 30] width 5 height 5
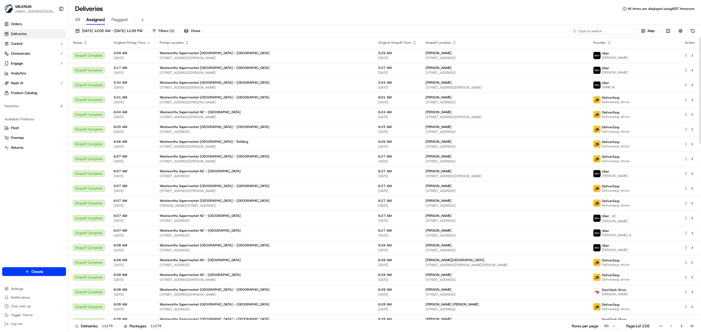
click at [587, 31] on input at bounding box center [604, 31] width 66 height 8
click at [594, 31] on input at bounding box center [604, 31] width 66 height 8
paste input "d43888db-ee98-45e5-be2b-c0c69aa245f2"
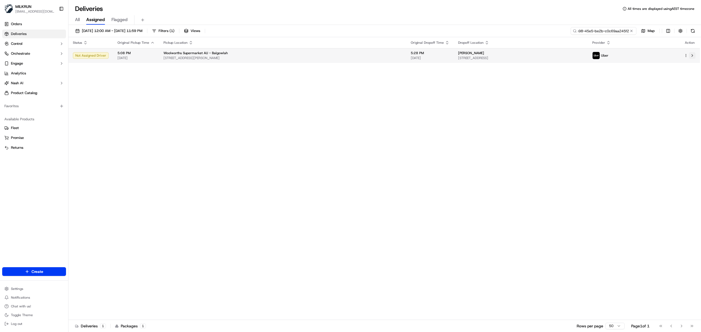
type input "d43888db-ee98-45e5-be2b-c0c69aa245f2"
click at [693, 55] on button at bounding box center [692, 55] width 7 height 7
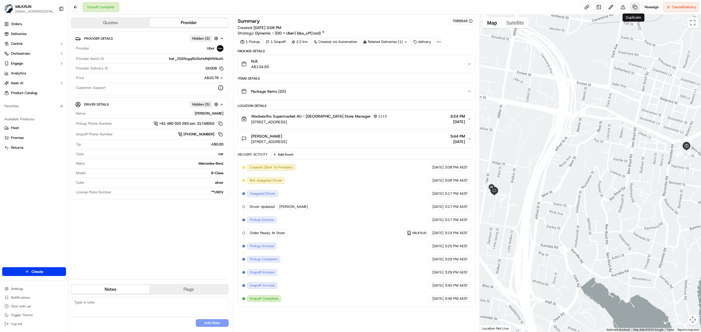
click at [635, 8] on link at bounding box center [635, 7] width 10 height 10
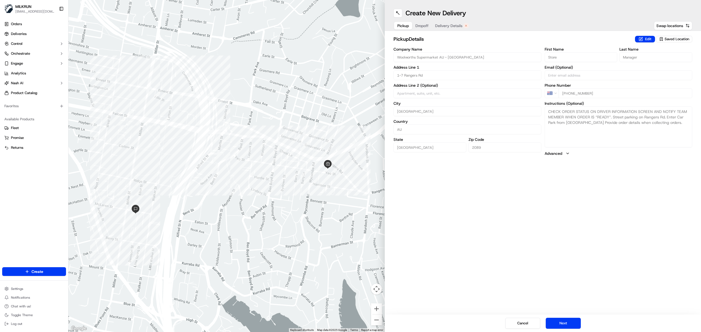
click at [457, 24] on span "Delivery Details" at bounding box center [448, 25] width 27 height 5
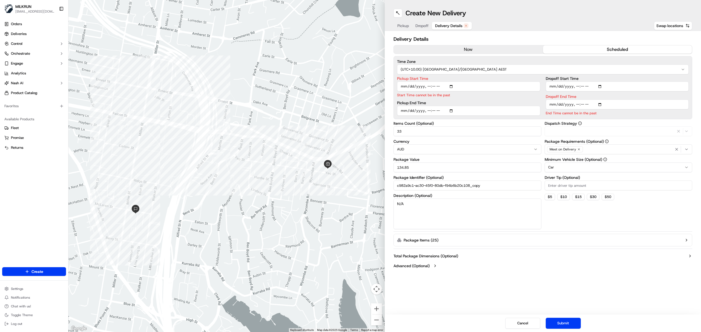
click at [487, 50] on button "now" at bounding box center [468, 49] width 149 height 8
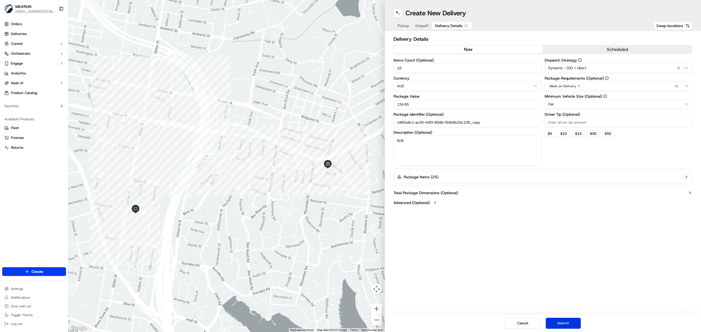
click at [569, 322] on button "Submit" at bounding box center [563, 323] width 35 height 11
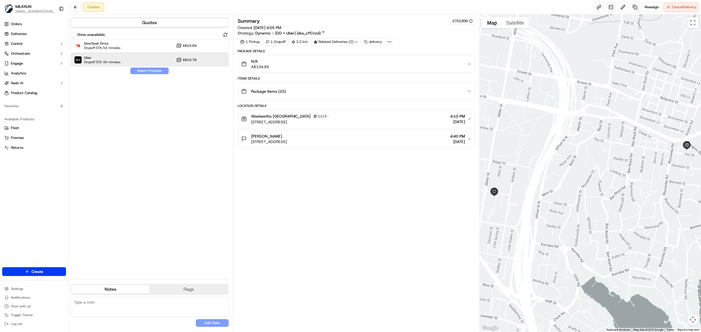
click at [132, 60] on div "Uber Dropoff ETA 36 minutes A$10.78" at bounding box center [150, 59] width 158 height 13
click at [144, 70] on button "Assign Provider" at bounding box center [149, 71] width 39 height 7
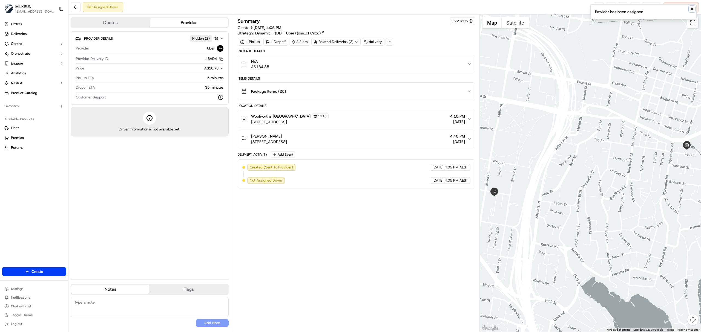
click at [692, 10] on icon "Notifications (F8)" at bounding box center [692, 9] width 4 height 4
click at [595, 5] on link at bounding box center [599, 7] width 10 height 10
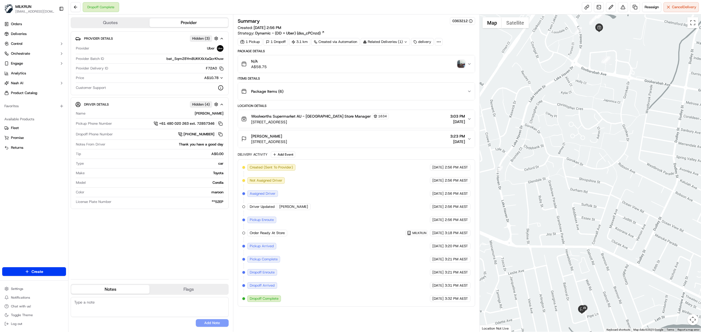
click at [209, 113] on div "[PERSON_NAME]" at bounding box center [156, 113] width 136 height 5
click at [210, 113] on div "[PERSON_NAME]" at bounding box center [156, 113] width 136 height 5
copy div "[PERSON_NAME]"
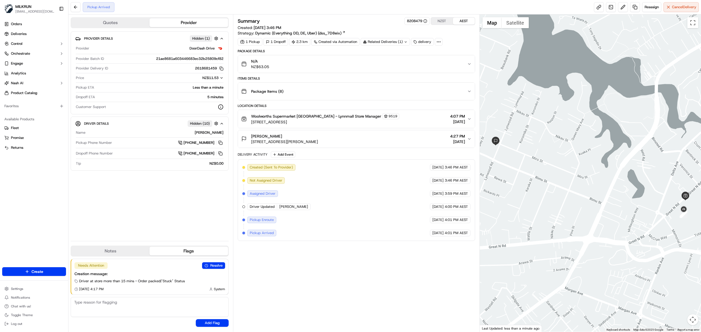
click at [210, 133] on div "[PERSON_NAME]" at bounding box center [156, 132] width 136 height 5
copy div "[PERSON_NAME]"
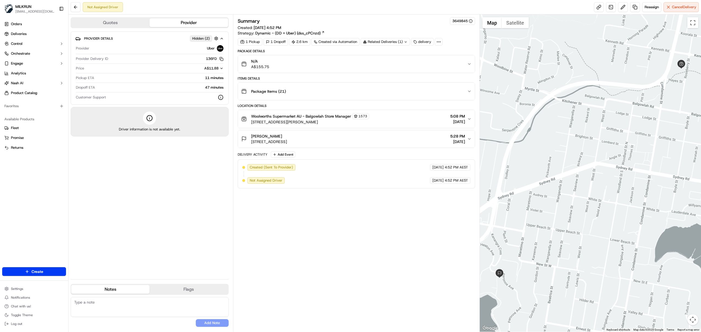
click at [410, 117] on div "Woolworths Supermarket AU - Balgowlah Store Manager 1573 17-31 Roseberry St, Ba…" at bounding box center [354, 119] width 226 height 12
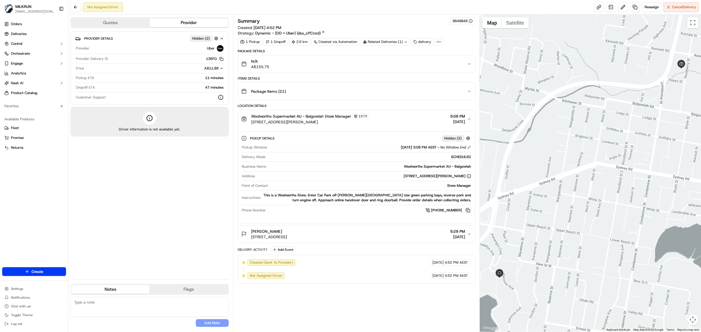
click at [468, 212] on button at bounding box center [468, 211] width 6 height 6
click at [315, 115] on span "Woolworths Supermarket AU - Balgowlah Store Manager" at bounding box center [301, 116] width 100 height 5
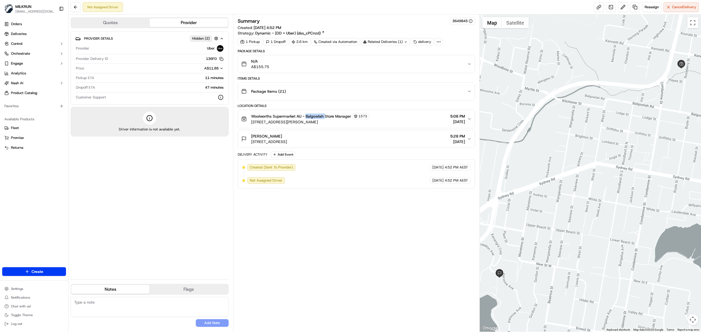
click at [315, 115] on span "Woolworths Supermarket AU - Balgowlah Store Manager" at bounding box center [301, 116] width 100 height 5
copy span "Balgowlah"
click at [415, 124] on div "Woolworths Supermarket AU - Balgowlah Store Manager 1573 17-31 Roseberry St, Ba…" at bounding box center [354, 119] width 226 height 12
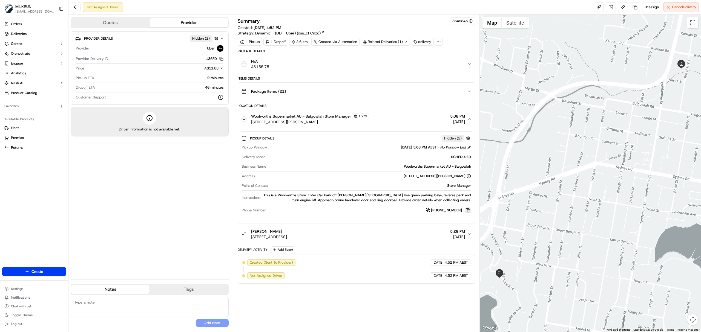
click at [468, 210] on button at bounding box center [468, 211] width 6 height 6
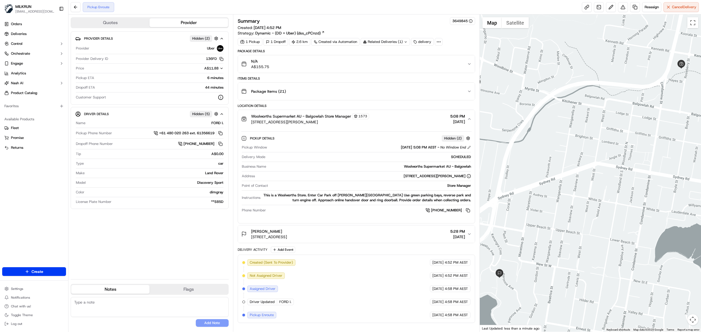
click at [323, 116] on span "Woolworths Supermarket AU - Balgowlah Store Manager" at bounding box center [301, 116] width 100 height 5
click at [320, 116] on span "Woolworths Supermarket AU - Balgowlah Store Manager" at bounding box center [301, 116] width 100 height 5
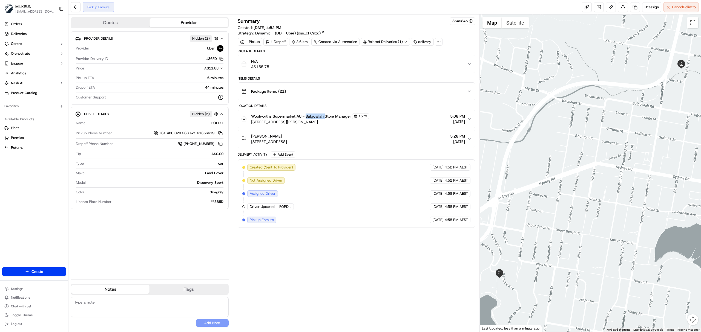
copy span "Balgowlah"
click at [161, 3] on div "Pickup Enroute Reassign Cancel Delivery" at bounding box center [384, 7] width 633 height 15
click at [674, 8] on span "Cancel Delivery" at bounding box center [684, 7] width 24 height 5
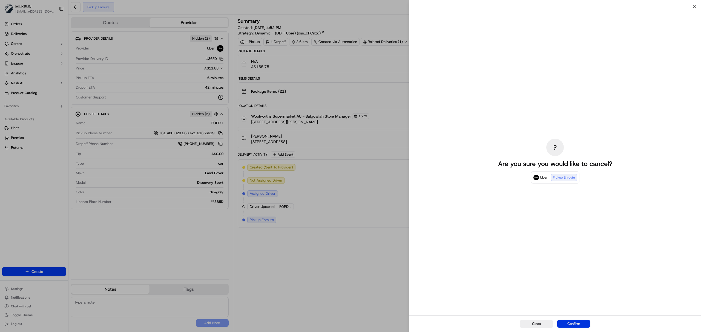
click at [576, 325] on button "Confirm" at bounding box center [573, 324] width 33 height 8
